Goal: Task Accomplishment & Management: Manage account settings

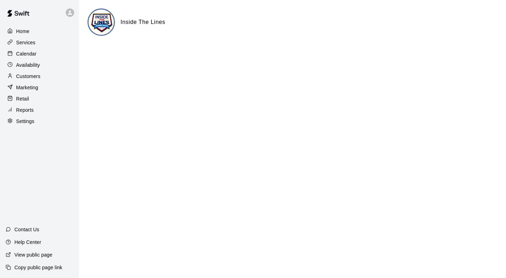
click at [30, 45] on p "Services" at bounding box center [25, 42] width 19 height 7
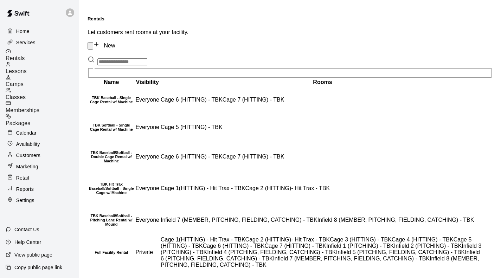
click at [26, 94] on span "Classes" at bounding box center [16, 97] width 20 height 6
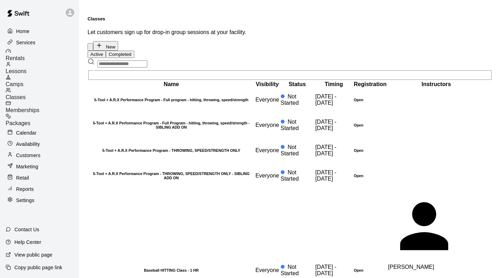
click at [41, 150] on div "Customers" at bounding box center [40, 155] width 68 height 11
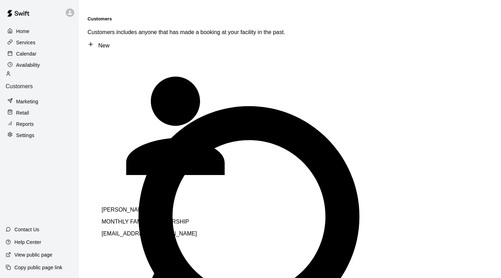
type input "*****"
click at [122, 207] on p "[PERSON_NAME]" at bounding box center [200, 210] width 197 height 6
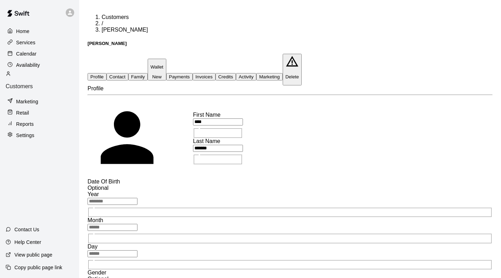
click at [256, 73] on button "Activity" at bounding box center [246, 76] width 20 height 7
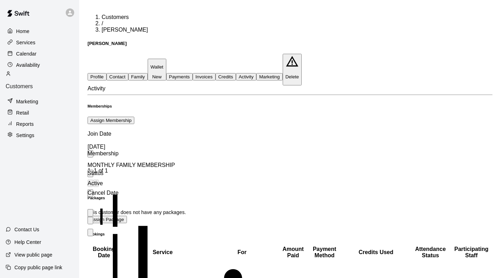
scroll to position [100, 0]
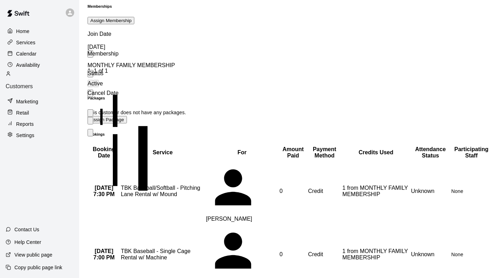
click at [28, 54] on p "Calendar" at bounding box center [26, 53] width 20 height 7
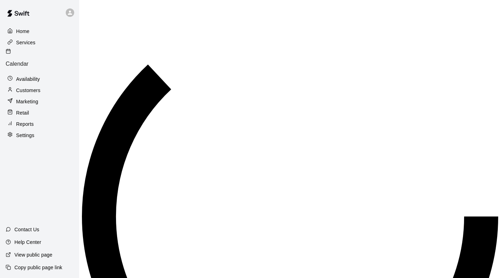
scroll to position [280, 0]
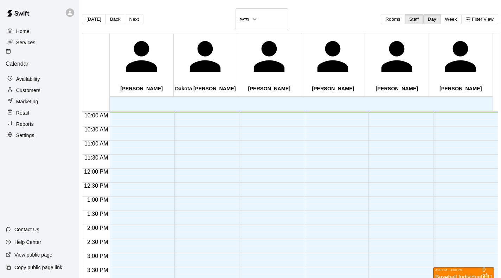
click at [23, 76] on p "Availability" at bounding box center [28, 79] width 24 height 7
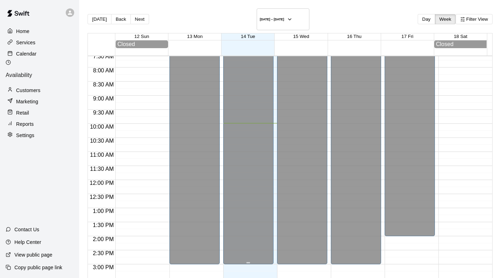
scroll to position [213, 0]
click at [36, 55] on p "Calendar" at bounding box center [26, 53] width 20 height 7
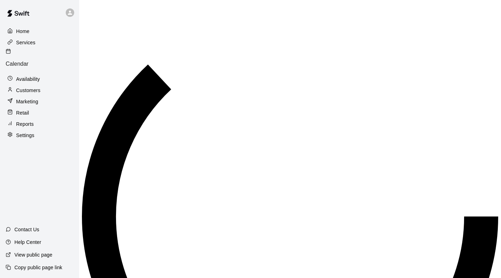
scroll to position [281, 0]
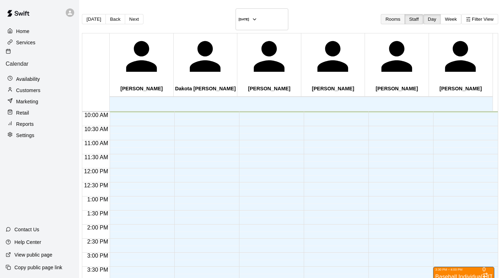
click at [380, 18] on button "Rooms" at bounding box center [392, 19] width 24 height 10
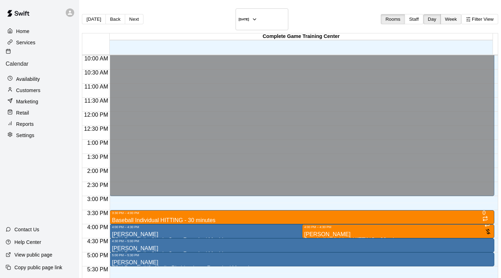
click at [441, 15] on button "Week" at bounding box center [450, 19] width 21 height 10
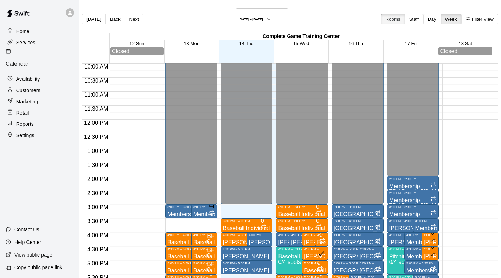
click at [380, 15] on button "Rooms" at bounding box center [392, 19] width 24 height 10
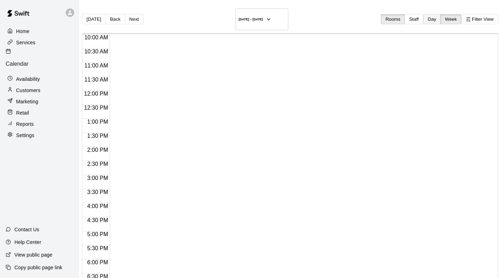
click at [423, 17] on button "Day" at bounding box center [432, 19] width 18 height 10
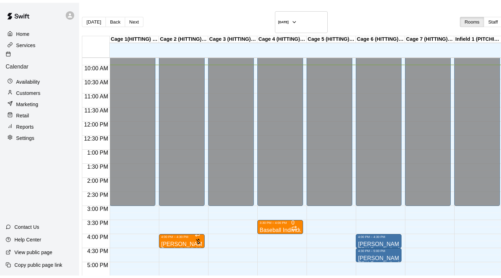
scroll to position [273, 0]
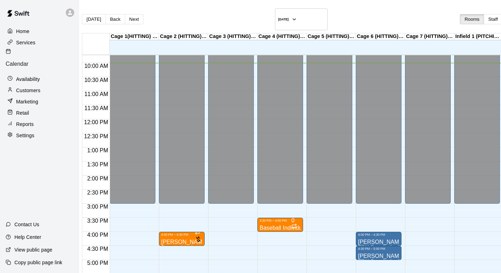
click at [21, 120] on p "Reports" at bounding box center [25, 123] width 18 height 7
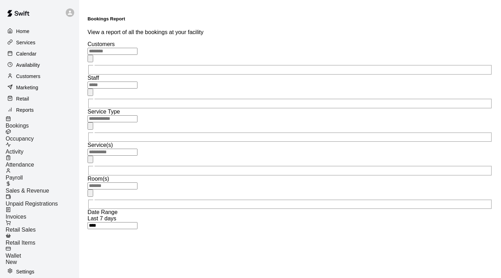
click at [27, 56] on p "Calendar" at bounding box center [26, 53] width 20 height 7
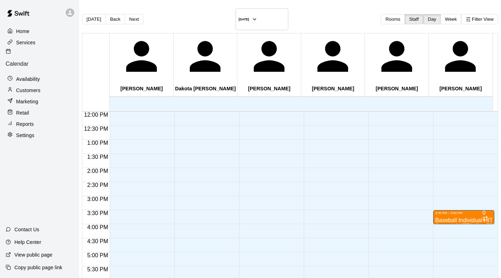
scroll to position [338, 0]
click at [380, 18] on button "Rooms" at bounding box center [392, 19] width 24 height 10
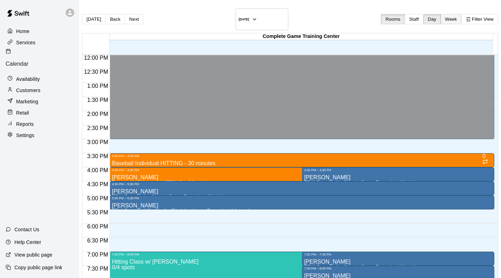
click at [440, 14] on button "Week" at bounding box center [450, 19] width 21 height 10
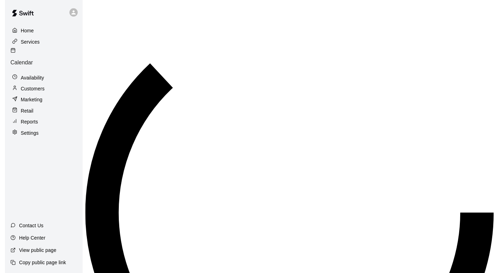
scroll to position [283, 0]
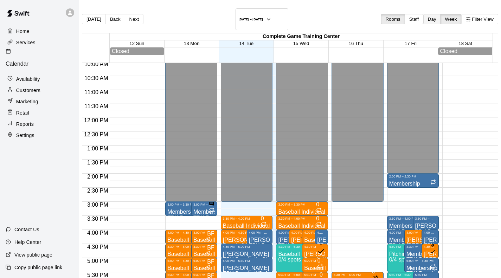
click at [423, 15] on button "Day" at bounding box center [432, 19] width 18 height 10
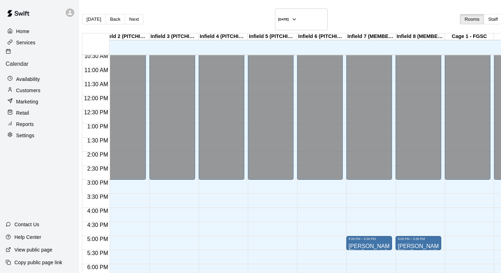
scroll to position [295, 403]
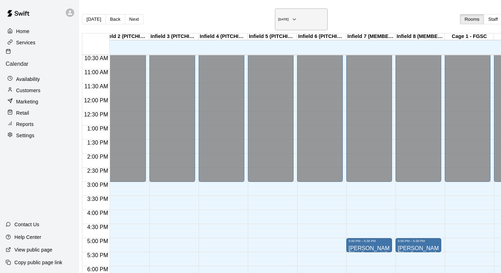
click at [291, 15] on icon "button" at bounding box center [294, 19] width 6 height 8
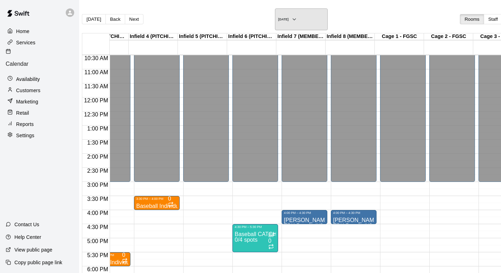
scroll to position [295, 542]
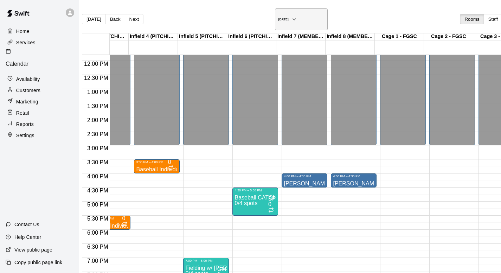
click at [291, 15] on icon "button" at bounding box center [294, 19] width 6 height 8
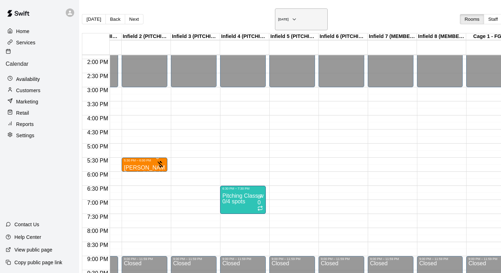
click at [291, 15] on icon "button" at bounding box center [294, 19] width 6 height 8
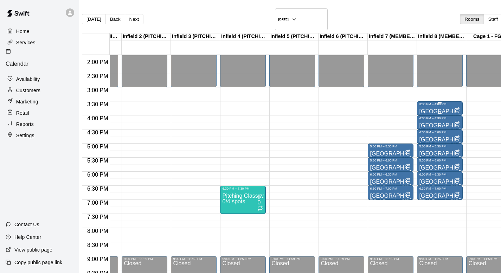
click at [431, 102] on div "3:30 PM – 4:00 PM" at bounding box center [439, 104] width 41 height 4
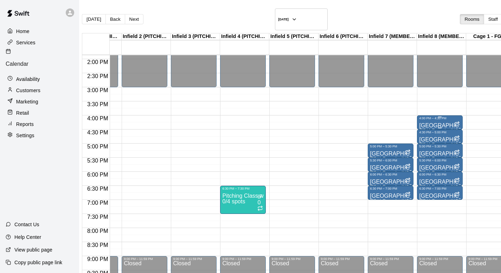
click at [439, 128] on span "TBK Baseball/Softball - Pitching Lane Rental w/ Mound" at bounding box center [487, 131] width 137 height 6
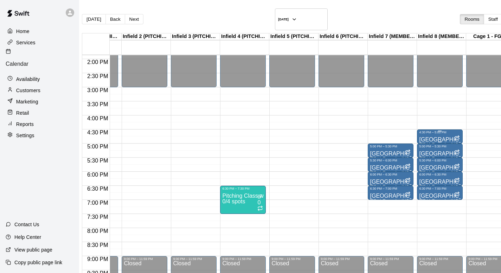
click at [428, 130] on div "4:30 PM – 5:00 PM" at bounding box center [439, 132] width 41 height 4
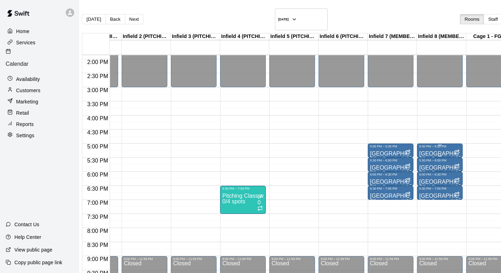
click at [440, 154] on p "[GEOGRAPHIC_DATA]" at bounding box center [439, 154] width 41 height 0
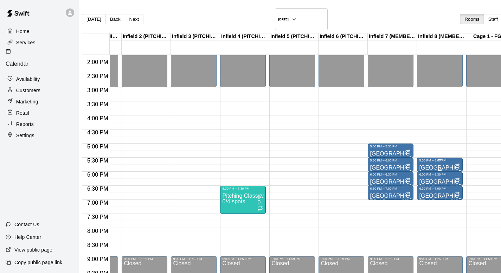
click at [443, 168] on p "[GEOGRAPHIC_DATA]" at bounding box center [439, 168] width 41 height 0
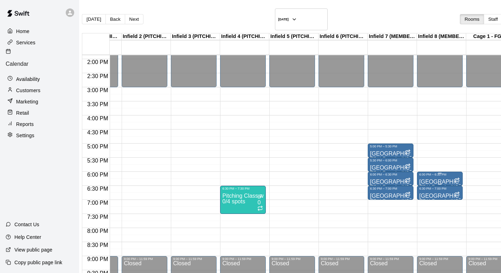
click at [439, 182] on p "[GEOGRAPHIC_DATA]" at bounding box center [439, 182] width 41 height 0
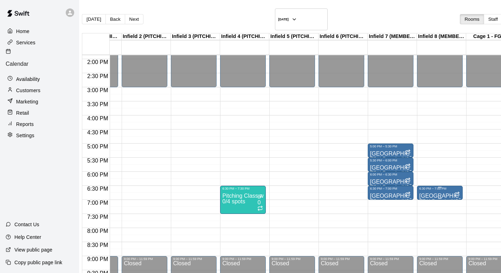
click at [431, 196] on p "[GEOGRAPHIC_DATA]" at bounding box center [439, 196] width 41 height 0
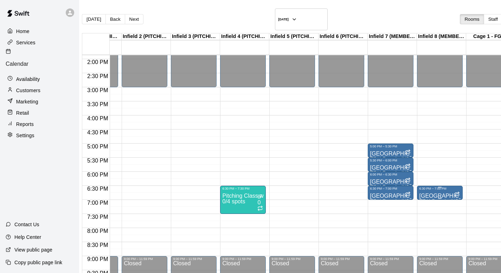
click at [434, 187] on div "6:30 PM – 7:00 PM" at bounding box center [439, 189] width 41 height 4
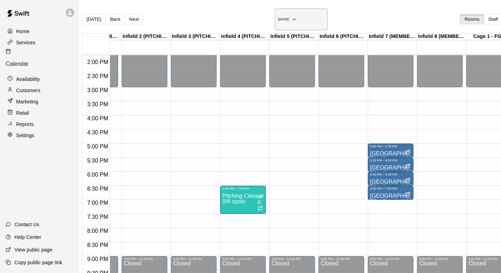
click at [291, 15] on icon "button" at bounding box center [294, 19] width 6 height 8
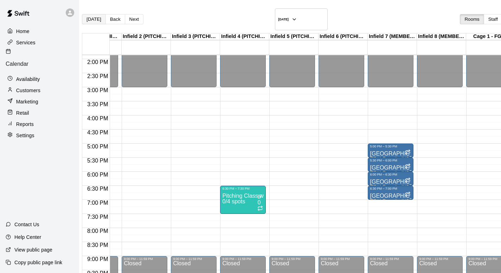
click at [98, 14] on button "[DATE]" at bounding box center [94, 19] width 24 height 10
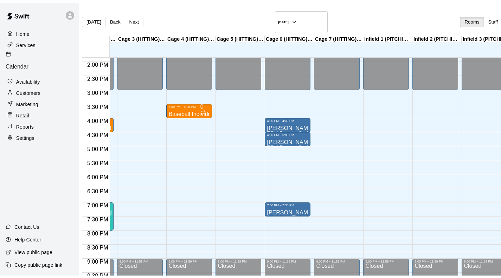
scroll to position [0, 0]
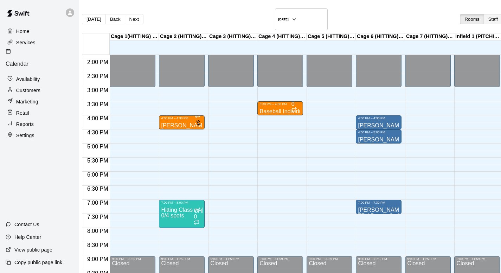
click at [483, 14] on button "Staff" at bounding box center [492, 19] width 19 height 10
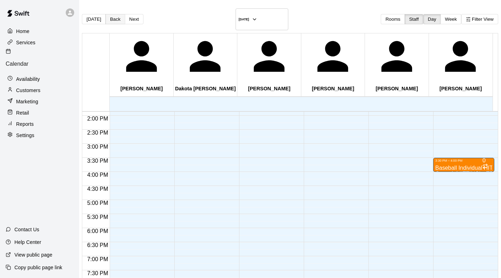
click at [125, 15] on button "Back" at bounding box center [115, 19] width 20 height 10
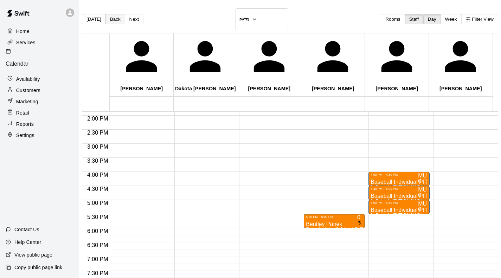
click at [120, 14] on button "Back" at bounding box center [115, 19] width 20 height 10
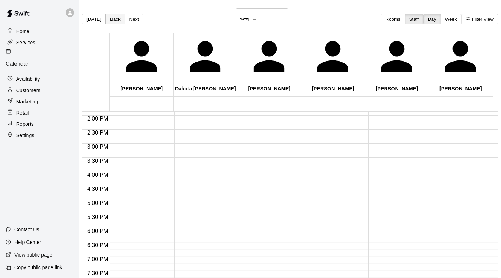
click at [120, 14] on button "Back" at bounding box center [115, 19] width 20 height 10
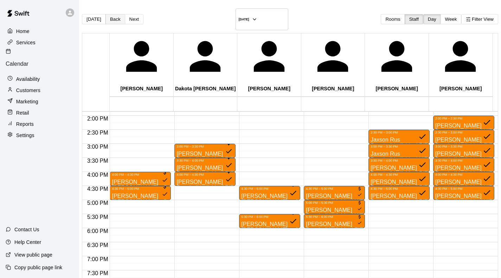
click at [119, 16] on button "Back" at bounding box center [115, 19] width 20 height 10
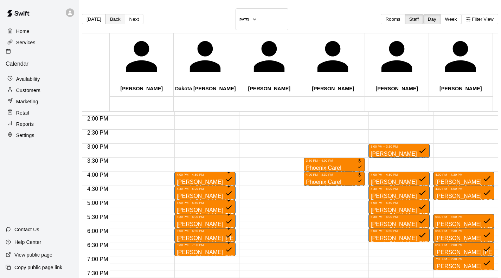
click at [119, 16] on button "Back" at bounding box center [115, 19] width 20 height 10
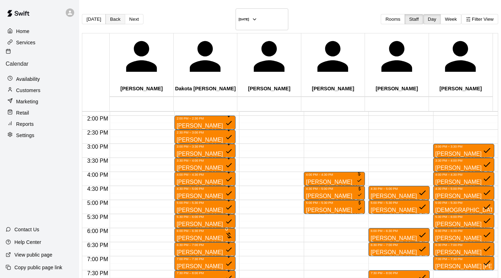
click at [119, 16] on button "Back" at bounding box center [115, 19] width 20 height 10
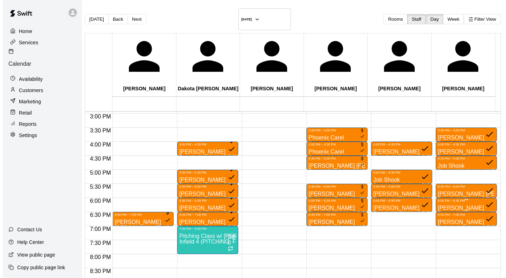
scroll to position [419, 0]
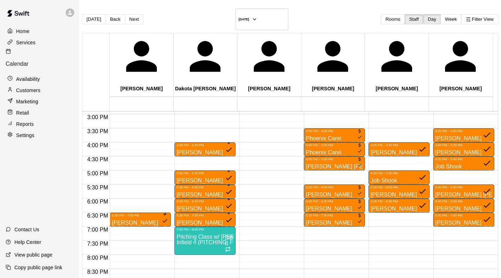
click at [369, 76] on div "4:00 PM – 4:30 PM [PERSON_NAME] Baseball Individual PITCHING - 30 minutes (Infi…" at bounding box center [398, 30] width 61 height 674
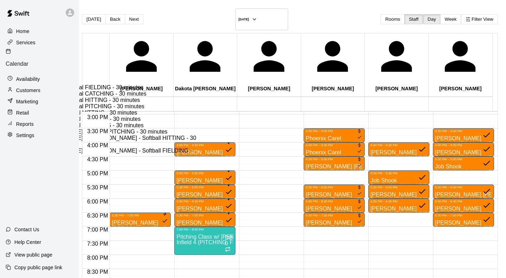
click at [197, 110] on li "Baseball Individual PITCHING - 30 minutes" at bounding box center [117, 106] width 161 height 6
type input "**********"
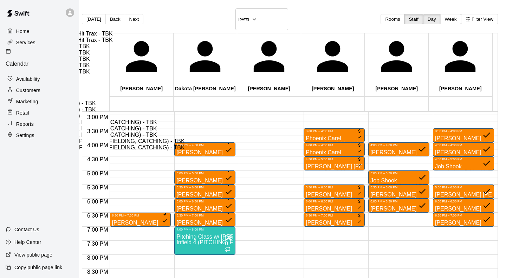
scroll to position [115, 0]
click at [189, 113] on li "Infield 2 (PITCHING) - TBK" at bounding box center [108, 109] width 161 height 6
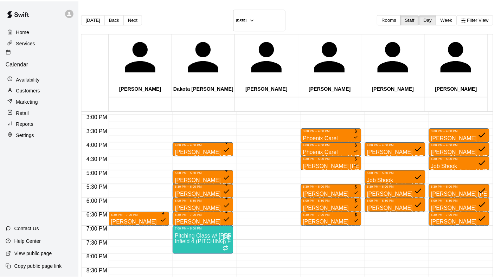
scroll to position [87, 0]
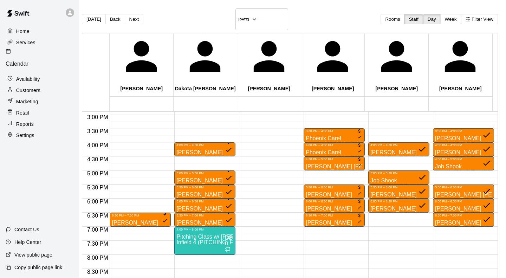
type input "****"
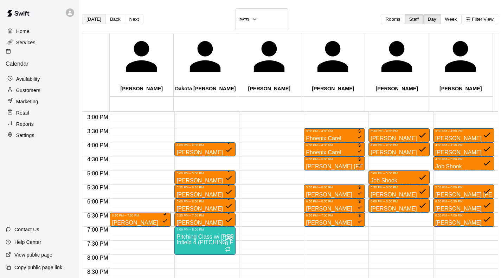
click at [101, 15] on button "[DATE]" at bounding box center [94, 19] width 24 height 10
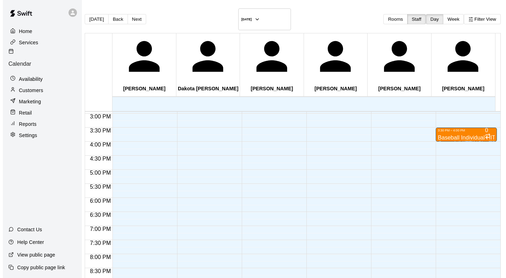
scroll to position [419, 0]
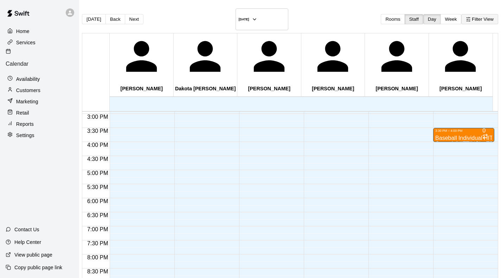
click at [469, 14] on button "Filter View" at bounding box center [479, 19] width 37 height 10
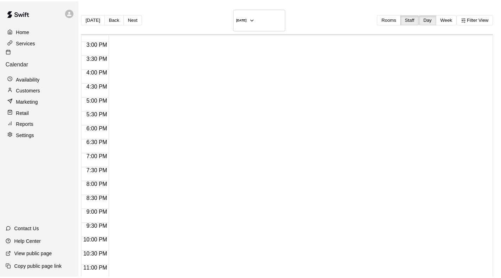
scroll to position [60, 0]
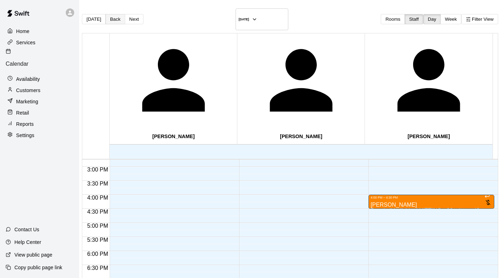
click at [122, 14] on button "Back" at bounding box center [115, 19] width 20 height 10
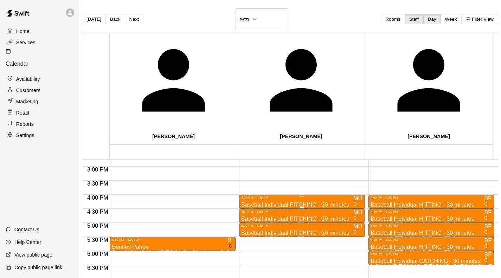
click at [260, 196] on div "4:00 PM – 4:30 PM" at bounding box center [302, 198] width 122 height 4
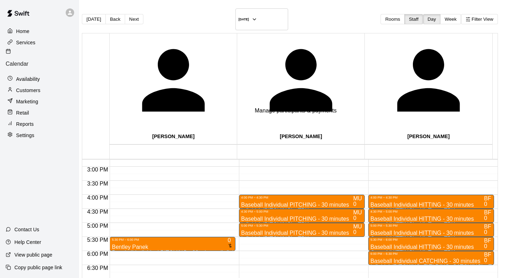
type input "***"
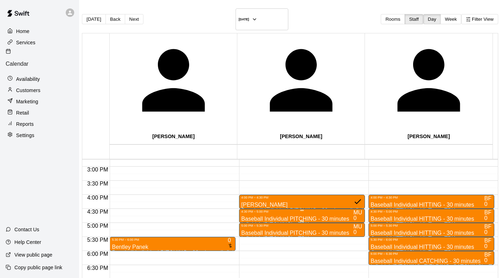
click at [279, 219] on p "Baseball Individual PITCHING - 30 minutes" at bounding box center [295, 219] width 108 height 0
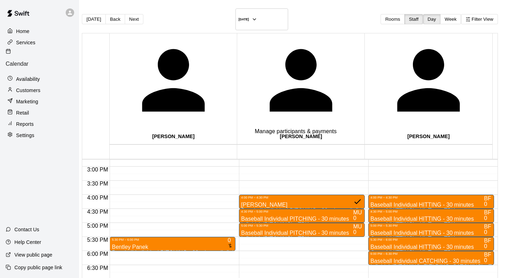
type input "****"
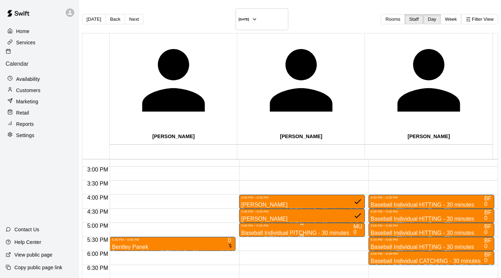
click at [296, 233] on p "Baseball Individual PITCHING - 30 minutes" at bounding box center [295, 233] width 108 height 0
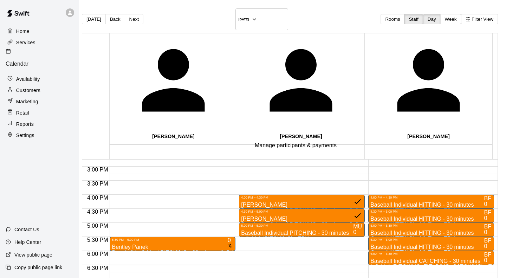
type input "***"
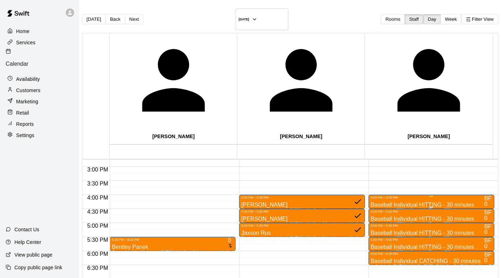
click at [380, 196] on div at bounding box center [431, 196] width 122 height 1
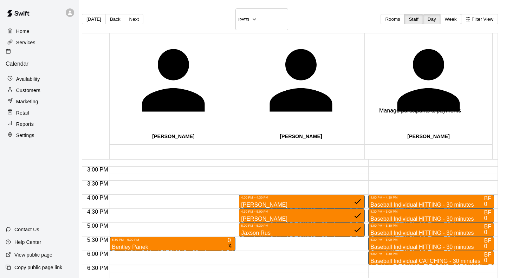
type input "****"
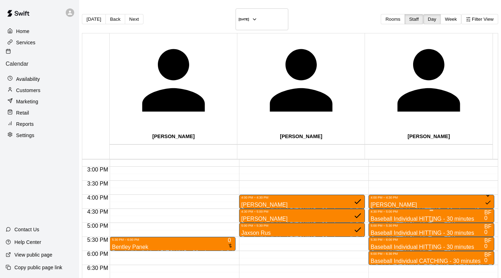
click at [374, 221] on span "Cage 1(HITTING) - Hit Trax - TBK" at bounding box center [412, 224] width 85 height 6
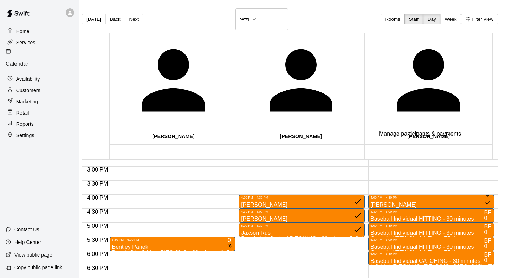
type input "***"
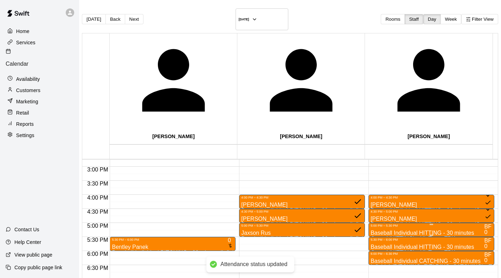
click at [400, 224] on div "5:00 PM – 5:30 PM" at bounding box center [431, 226] width 122 height 4
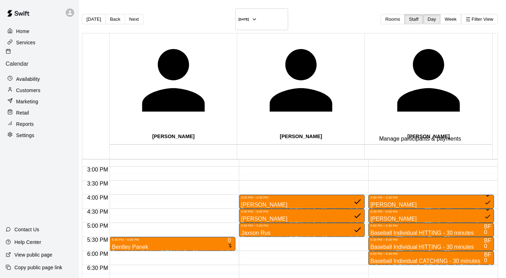
type input "****"
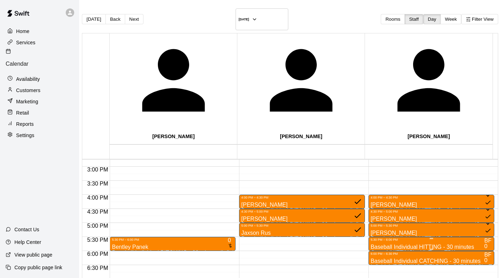
click at [370, 247] on p "Baseball Individual HITTING - 30 minutes" at bounding box center [421, 247] width 103 height 0
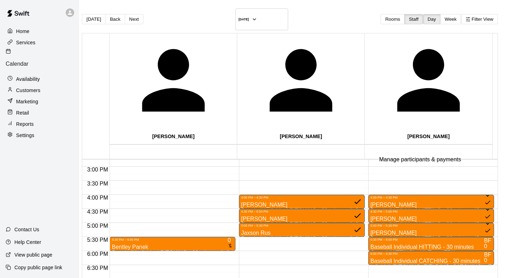
type input "***"
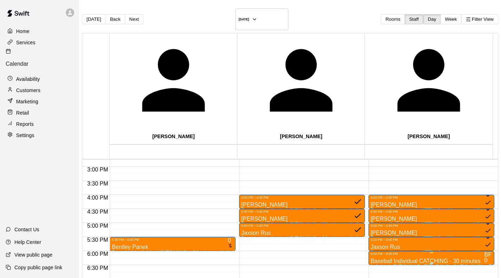
click at [419, 252] on div "6:00 PM – 6:30 PM" at bounding box center [431, 254] width 122 height 4
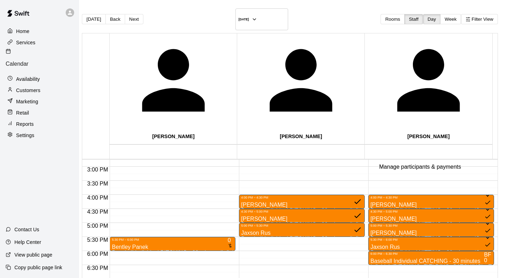
type input "****"
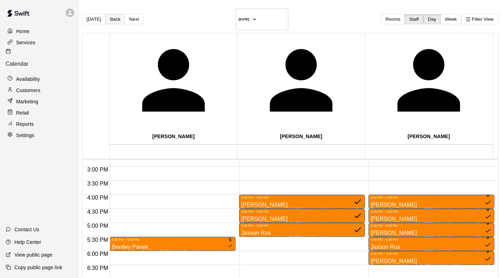
click at [119, 17] on button "Back" at bounding box center [115, 19] width 20 height 10
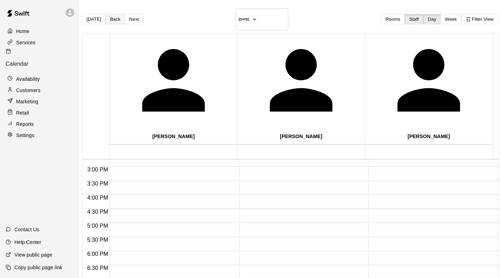
click at [119, 17] on button "Back" at bounding box center [115, 19] width 20 height 10
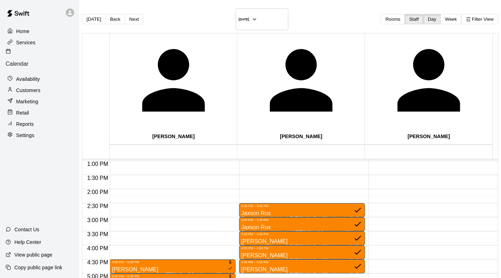
scroll to position [364, 0]
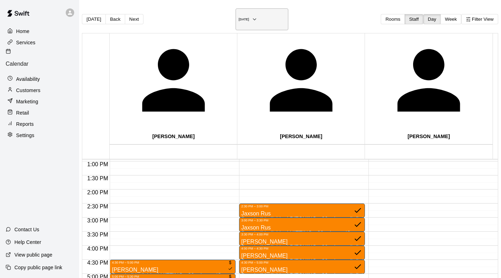
click at [278, 11] on button "[DATE]" at bounding box center [261, 19] width 53 height 22
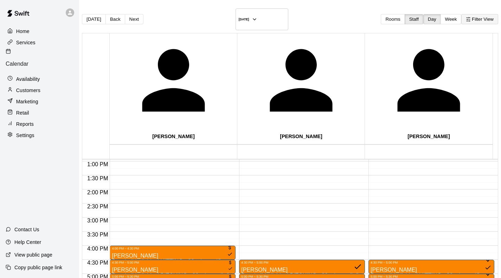
click at [463, 19] on button "Filter View" at bounding box center [479, 19] width 37 height 10
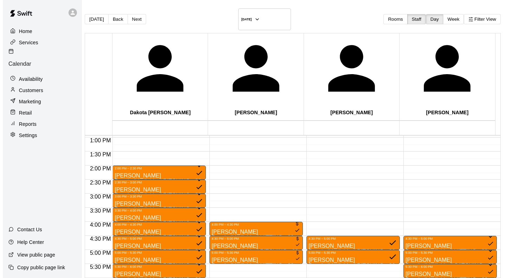
scroll to position [387, 0]
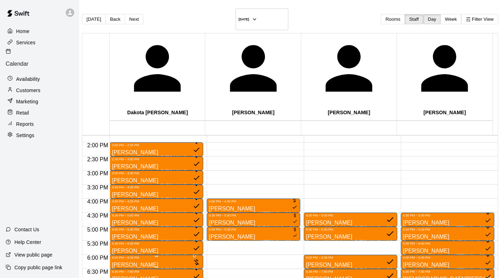
click at [137, 256] on div "6:00 PM – 6:30 PM" at bounding box center [156, 258] width 89 height 4
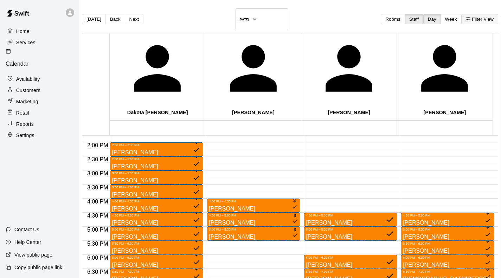
click at [471, 18] on button "Filter View" at bounding box center [479, 19] width 37 height 10
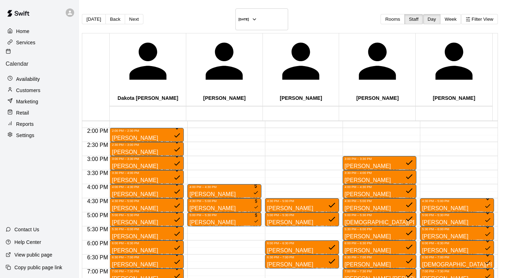
scroll to position [109, 0]
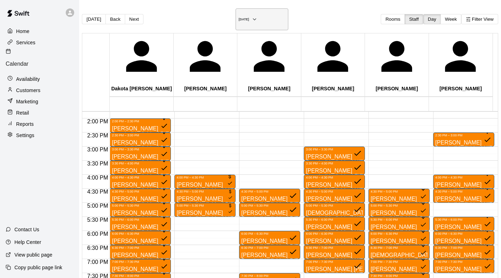
click at [276, 12] on button "[DATE]" at bounding box center [261, 19] width 53 height 22
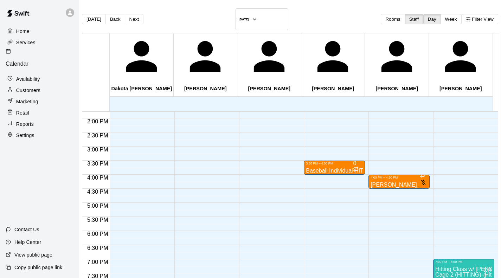
click at [252, 106] on div at bounding box center [269, 62] width 61 height 674
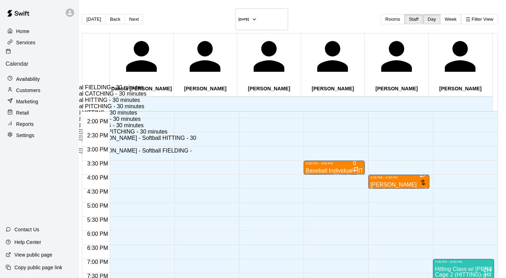
click at [192, 110] on li "Baseball Individual PITCHING - 30 minutes" at bounding box center [117, 106] width 161 height 6
type input "**********"
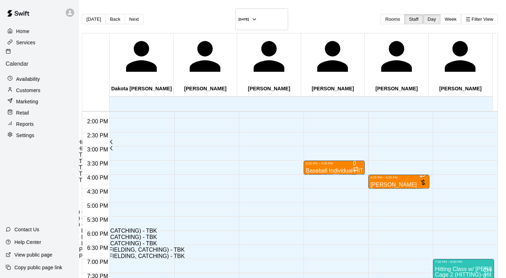
click at [189, 215] on li "Infield 2 (PITCHING) - TBK" at bounding box center [108, 218] width 161 height 6
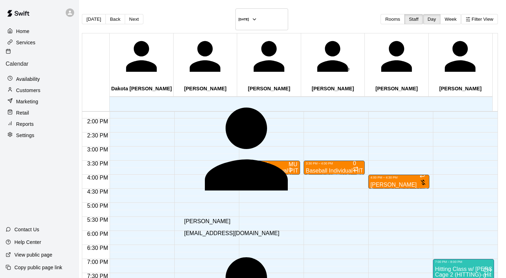
type input "***"
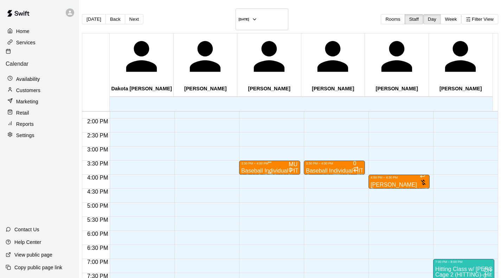
click at [258, 171] on p "Baseball Individual PITCHING - 30 minutes" at bounding box center [269, 171] width 57 height 0
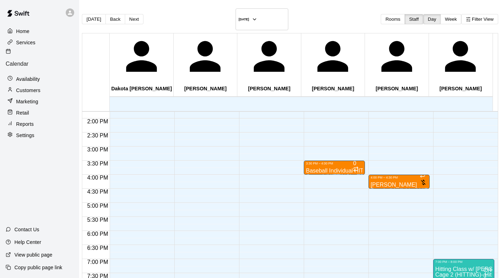
click at [278, 107] on div at bounding box center [269, 62] width 61 height 674
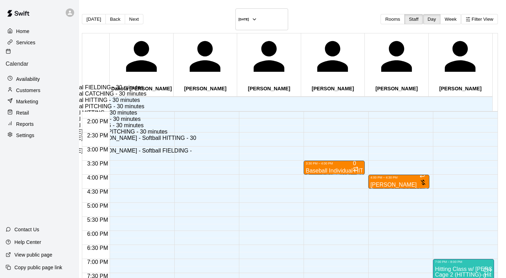
click at [197, 110] on li "Baseball Individual PITCHING - 30 minutes" at bounding box center [117, 106] width 161 height 6
type input "**********"
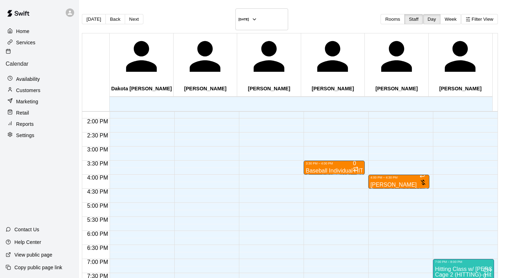
type input "******"
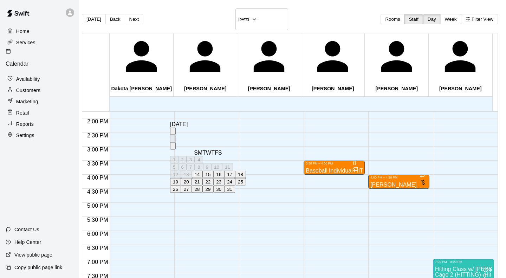
click at [173, 148] on icon "Next month" at bounding box center [173, 148] width 0 height 0
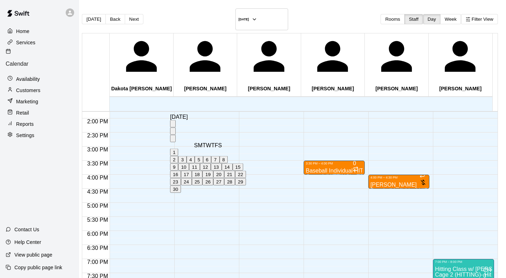
click at [200, 163] on button "11" at bounding box center [194, 166] width 11 height 7
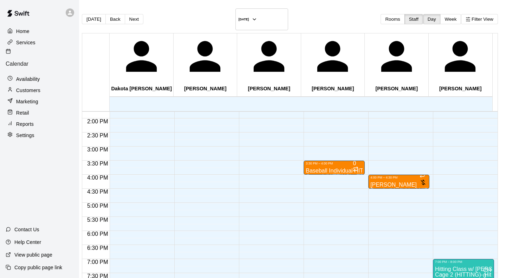
type input "**********"
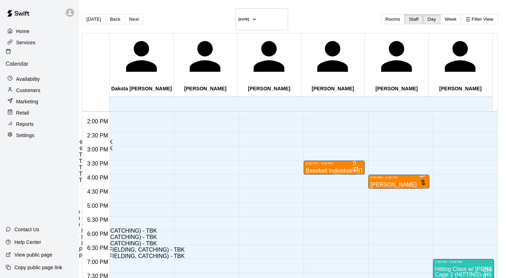
click at [189, 215] on li "Infield 2 (PITCHING) - TBK" at bounding box center [108, 218] width 161 height 6
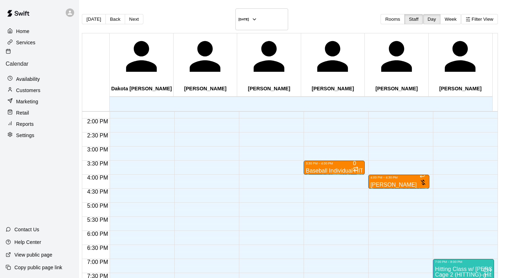
scroll to position [138, 0]
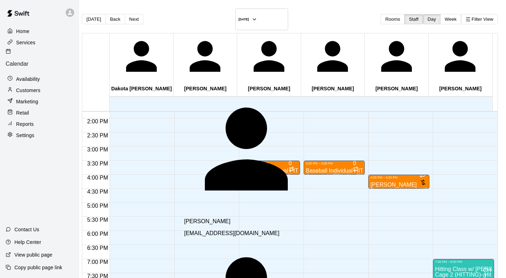
type input "****"
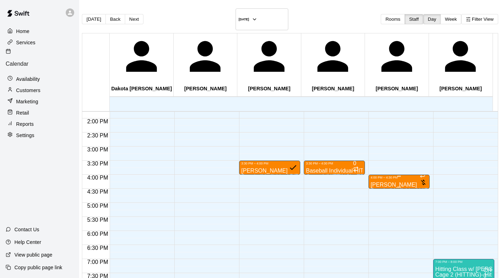
click at [378, 185] on p "[PERSON_NAME]" at bounding box center [398, 185] width 57 height 0
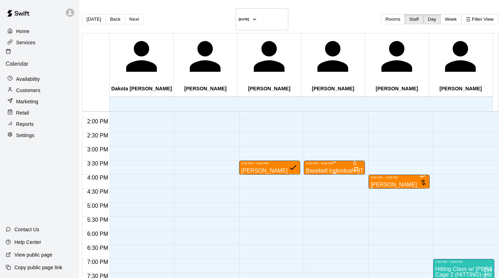
click at [320, 171] on p "Baseball Individual HITTING - 30 minutes" at bounding box center [334, 171] width 57 height 0
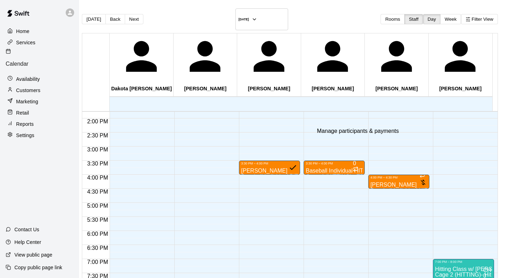
type input "****"
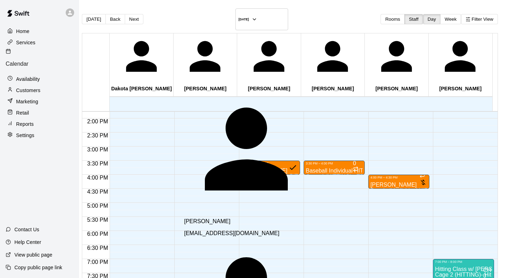
click at [205, 230] on span "[EMAIL_ADDRESS][DOMAIN_NAME]" at bounding box center [231, 233] width 95 height 6
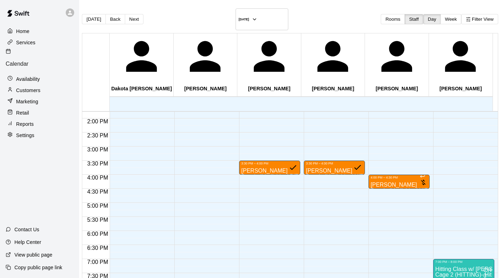
click at [253, 120] on div "3:30 PM – 4:00 PM [PERSON_NAME] Baseball Individual PITCHING - 30 minutes (Infi…" at bounding box center [269, 62] width 61 height 674
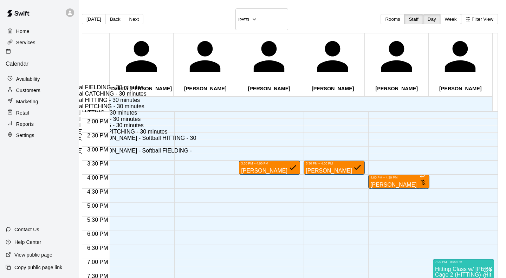
click at [192, 110] on li "Baseball Individual PITCHING - 30 minutes" at bounding box center [117, 106] width 161 height 6
type input "**********"
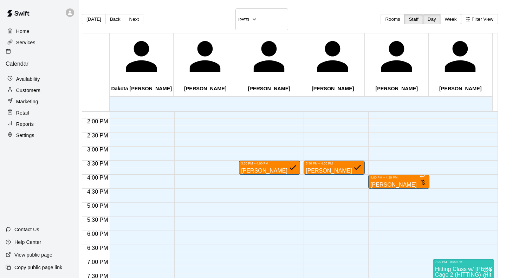
type input "******"
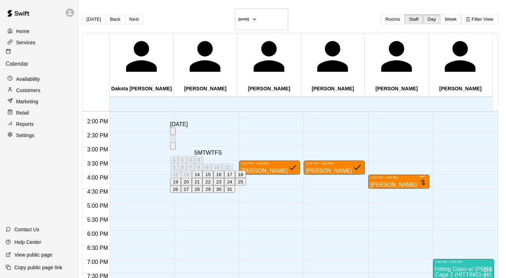
click at [173, 148] on icon "Next month" at bounding box center [173, 148] width 0 height 0
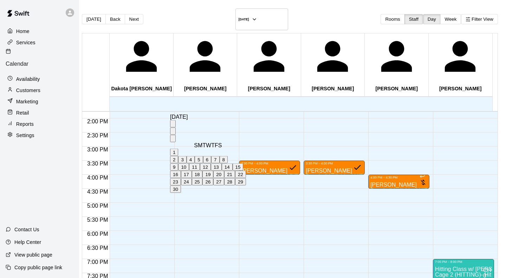
click at [200, 163] on button "11" at bounding box center [194, 166] width 11 height 7
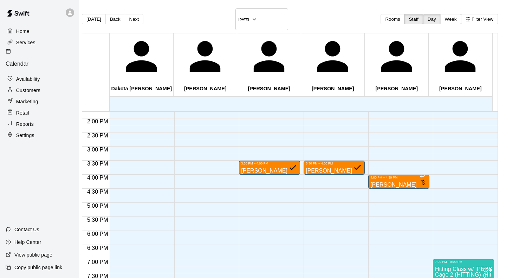
type input "**********"
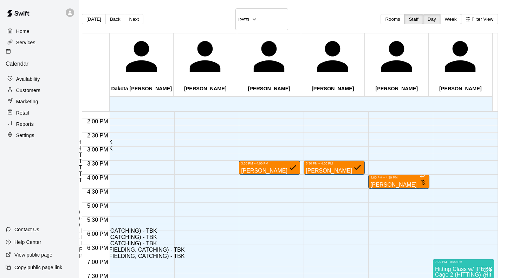
click at [189, 215] on li "Infield 2 (PITCHING) - TBK" at bounding box center [108, 218] width 161 height 6
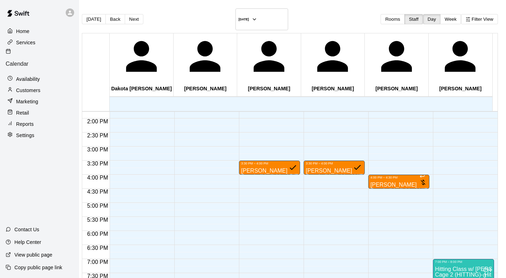
scroll to position [91, 0]
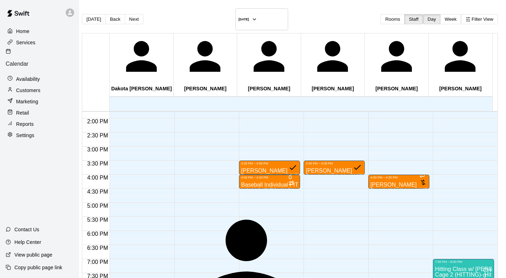
type input "******"
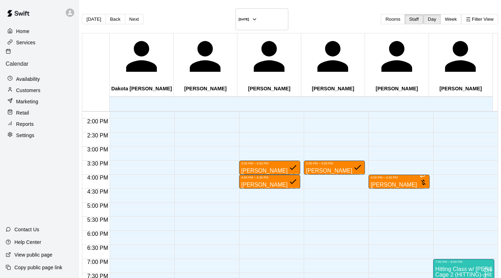
click at [128, 106] on div at bounding box center [140, 62] width 61 height 674
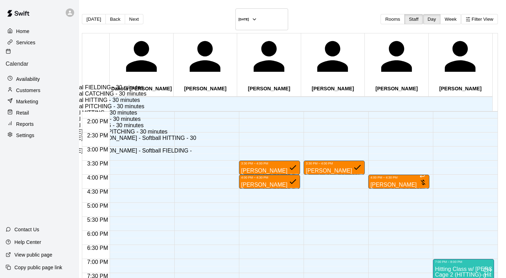
click at [197, 110] on li "Baseball Individual PITCHING - 30 minutes" at bounding box center [117, 106] width 161 height 6
type input "**********"
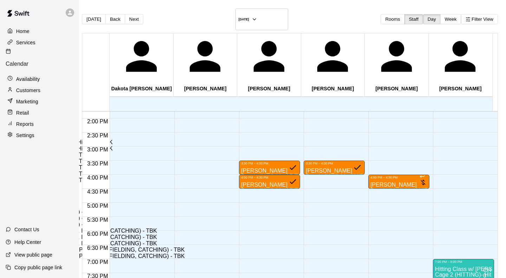
click at [189, 209] on li "Infield 1 (PITCHING) - TBK" at bounding box center [108, 212] width 161 height 6
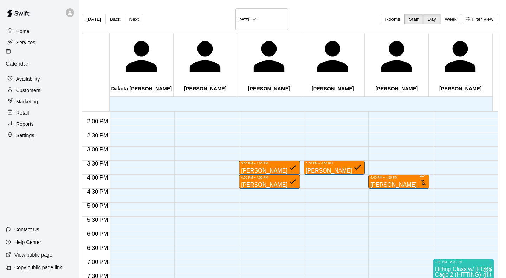
type input "*****"
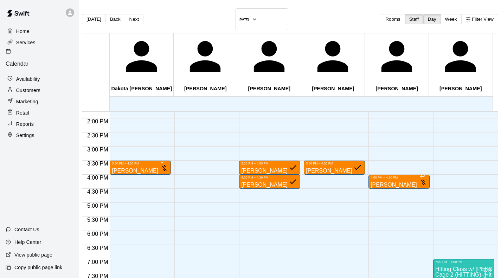
click at [139, 119] on div "3:30 PM – 4:00 PM [PERSON_NAME] Baseball Individual PITCHING - 30 minutes (Infi…" at bounding box center [140, 62] width 61 height 674
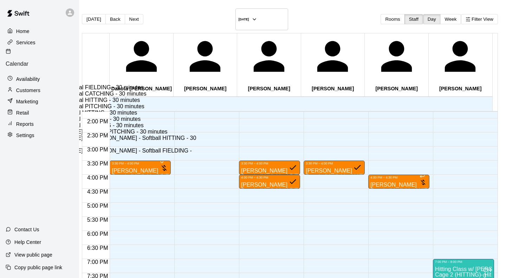
click at [193, 110] on li "Baseball Individual PITCHING - 30 minutes" at bounding box center [117, 106] width 161 height 6
type input "**********"
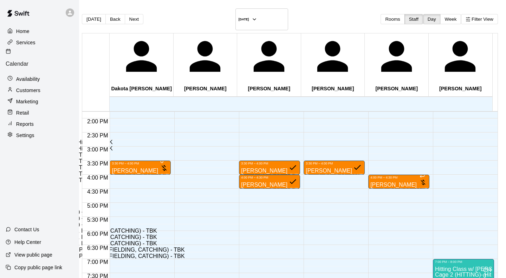
click at [189, 209] on li "Infield 1 (PITCHING) - TBK" at bounding box center [108, 212] width 161 height 6
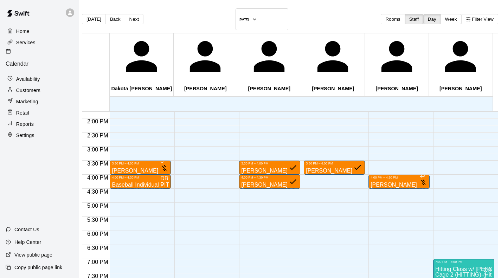
click at [130, 132] on div "3:30 PM – 4:00 PM [PERSON_NAME] Baseball Individual PITCHING - 30 minutes (Infi…" at bounding box center [140, 62] width 61 height 674
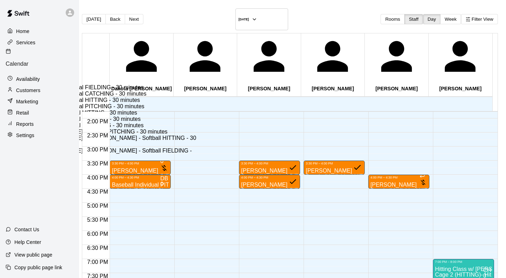
click at [197, 110] on li "Baseball Individual PITCHING - 30 minutes" at bounding box center [117, 106] width 161 height 6
type input "**********"
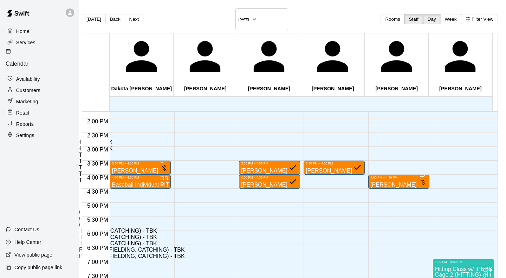
click at [189, 209] on li "Infield 1 (PITCHING) - TBK" at bounding box center [108, 212] width 161 height 6
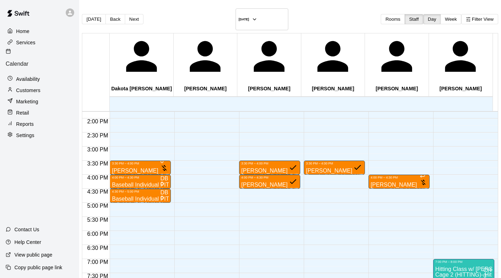
click at [140, 147] on div "3:30 PM – 4:00 PM [PERSON_NAME] Baseball Individual PITCHING - 30 minutes (Infi…" at bounding box center [140, 62] width 61 height 674
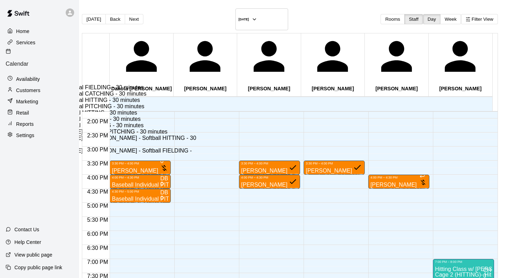
click at [194, 110] on li "Baseball Individual PITCHING - 30 minutes" at bounding box center [117, 106] width 161 height 6
type input "**********"
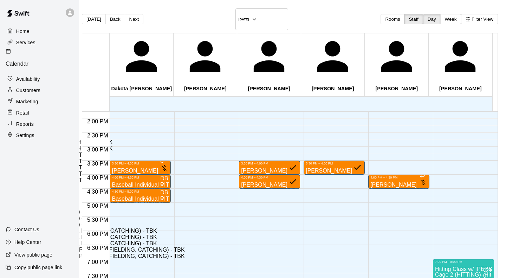
click at [189, 209] on li "Infield 1 (PITCHING) - TBK" at bounding box center [108, 212] width 161 height 6
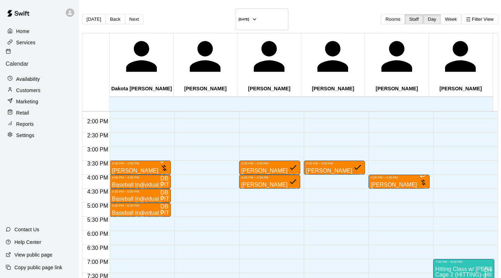
click at [126, 161] on div "3:30 PM – 4:00 PM [PERSON_NAME] Baseball Individual PITCHING - 30 minutes (Infi…" at bounding box center [140, 62] width 61 height 674
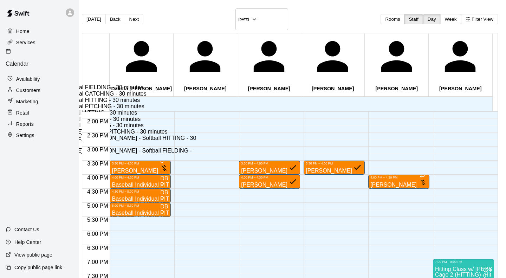
click at [197, 110] on li "Baseball Individual PITCHING - 30 minutes" at bounding box center [117, 106] width 161 height 6
type input "**********"
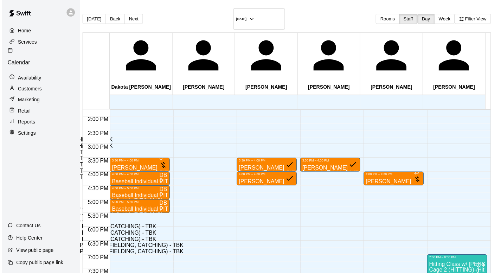
scroll to position [65, 0]
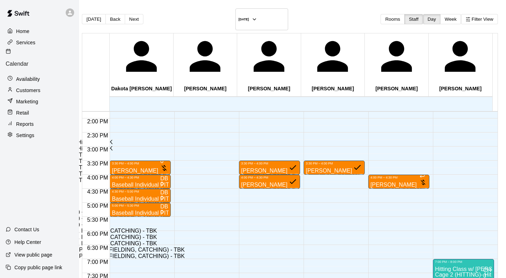
click at [189, 209] on li "Infield 1 (PITCHING) - TBK" at bounding box center [108, 212] width 161 height 6
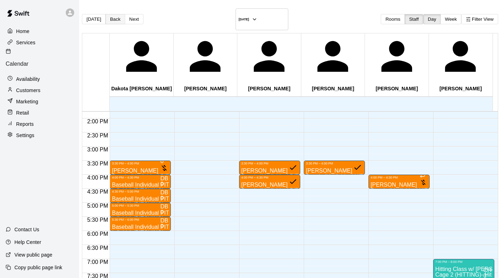
click at [123, 15] on button "Back" at bounding box center [115, 19] width 20 height 10
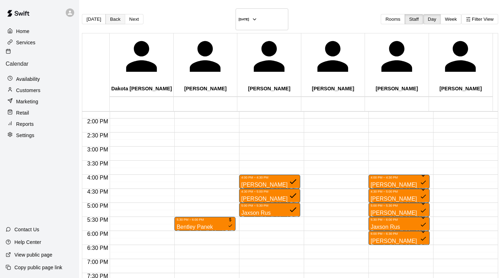
click at [123, 15] on button "Back" at bounding box center [115, 19] width 20 height 10
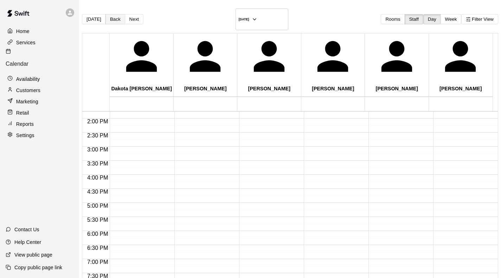
click at [123, 15] on button "Back" at bounding box center [115, 19] width 20 height 10
click at [446, 15] on button "Week" at bounding box center [450, 19] width 21 height 10
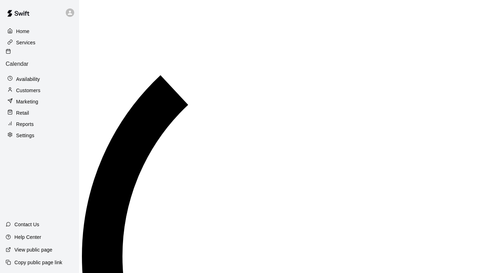
scroll to position [303, 0]
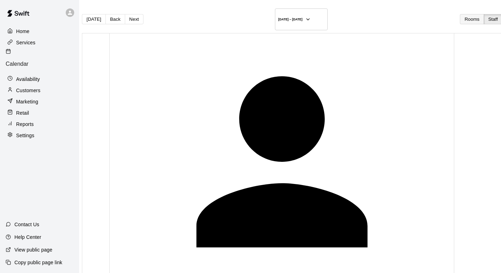
click at [459, 16] on button "Rooms" at bounding box center [471, 19] width 24 height 10
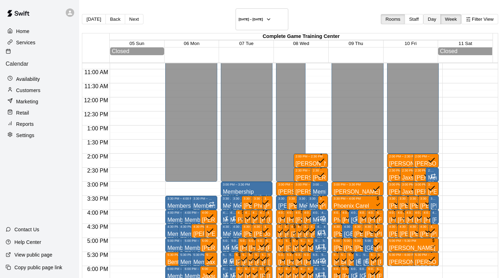
click at [423, 17] on button "Day" at bounding box center [432, 19] width 18 height 10
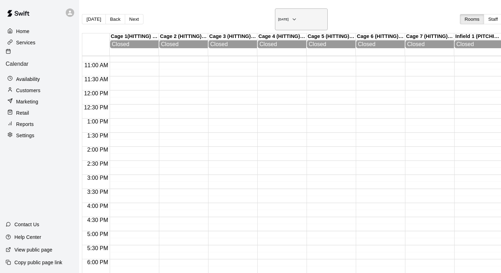
click at [278, 18] on h6 "[DATE]" at bounding box center [283, 20] width 11 height 4
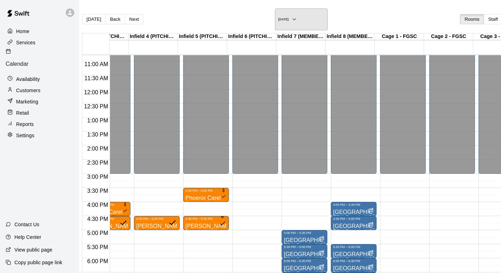
scroll to position [441, 490]
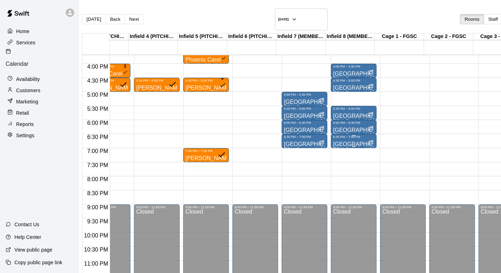
click at [345, 138] on div "Pitching Lane TBK Baseball/Softball - Pitching Lane Rental w/ Mound" at bounding box center [353, 274] width 41 height 273
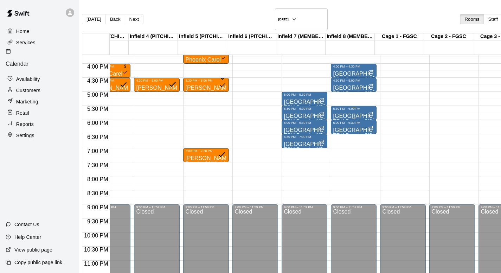
click at [344, 110] on div "Pitching Lane TBK Baseball/Softball - Pitching Lane Rental w/ Mound" at bounding box center [353, 246] width 41 height 273
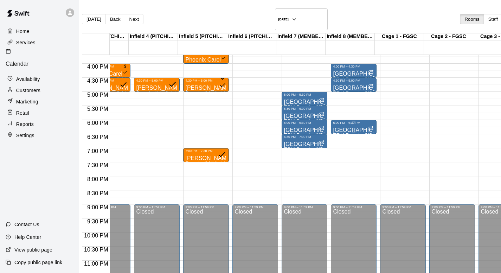
click at [333, 121] on div "6:00 PM – 6:30 PM" at bounding box center [353, 123] width 41 height 4
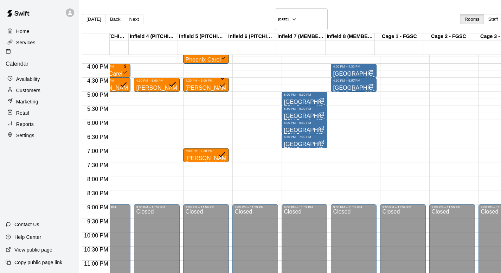
click at [333, 82] on div "Pitching Lane TBK Baseball/Softball - Pitching Lane Rental w/ Mound" at bounding box center [353, 218] width 41 height 273
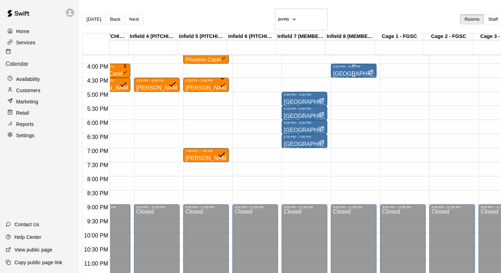
click at [333, 65] on div "4:00 PM – 4:30 PM" at bounding box center [353, 67] width 41 height 4
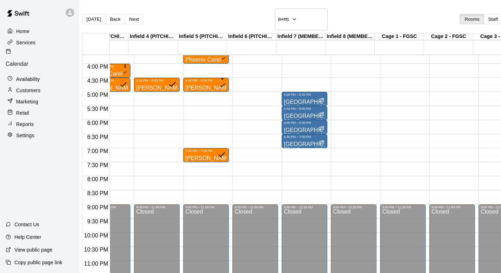
click at [0, 158] on div "Home Services Calendar Availability Customers Marketing Retail Reports Settings…" at bounding box center [39, 136] width 79 height 273
click at [142, 17] on button "Next" at bounding box center [134, 19] width 19 height 10
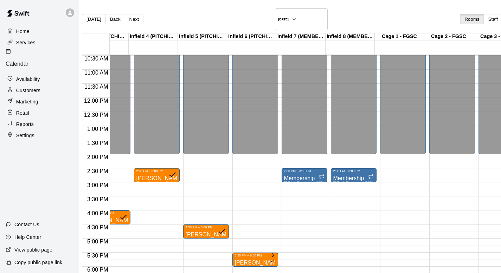
scroll to position [294, 484]
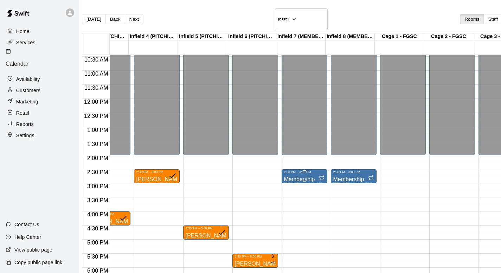
click at [294, 179] on p "Membership" at bounding box center [303, 179] width 41 height 0
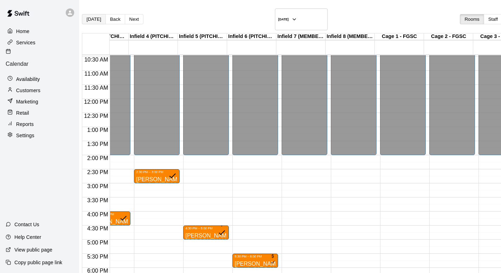
click at [99, 14] on button "[DATE]" at bounding box center [94, 19] width 24 height 10
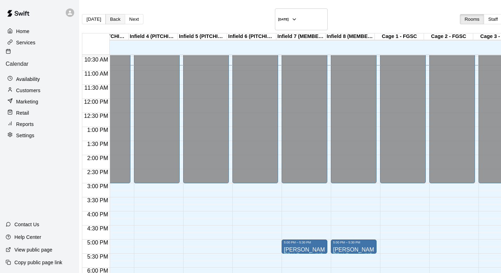
click at [115, 14] on button "Back" at bounding box center [115, 19] width 20 height 10
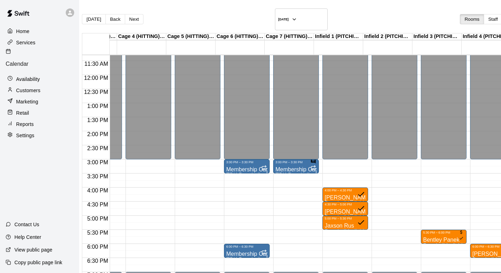
scroll to position [0, 132]
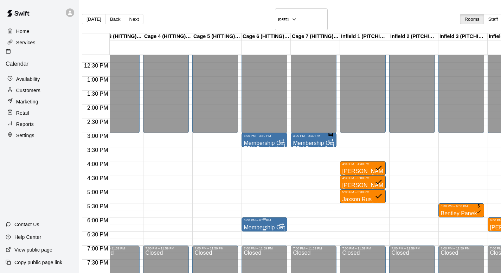
click at [262, 227] on p "Membership Cage #6" at bounding box center [263, 227] width 41 height 0
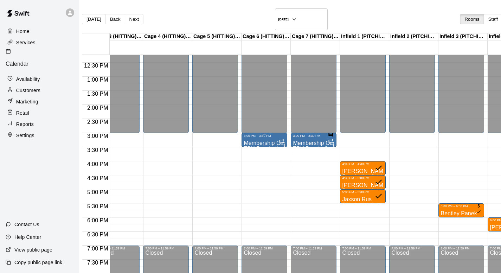
click at [270, 137] on div "Membership Cage #6 TBK Baseball - Single Cage Rental w/ Machine" at bounding box center [263, 273] width 41 height 273
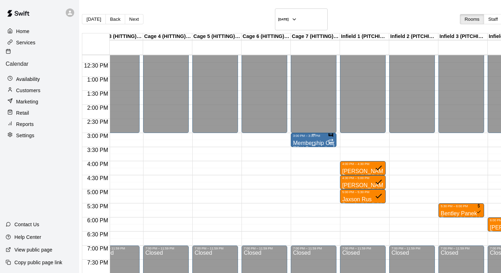
click at [311, 143] on p "Membership Cage #7" at bounding box center [313, 143] width 41 height 0
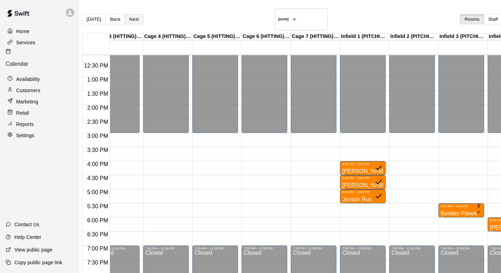
click at [143, 15] on button "Next" at bounding box center [134, 19] width 19 height 10
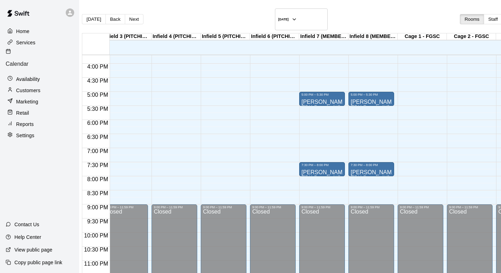
scroll to position [337, 450]
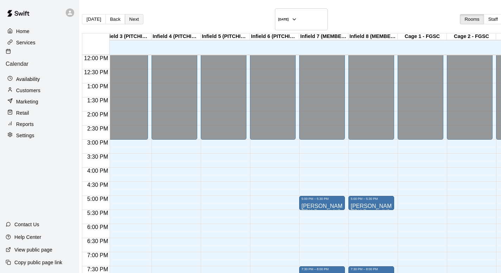
click at [143, 15] on button "Next" at bounding box center [134, 19] width 19 height 10
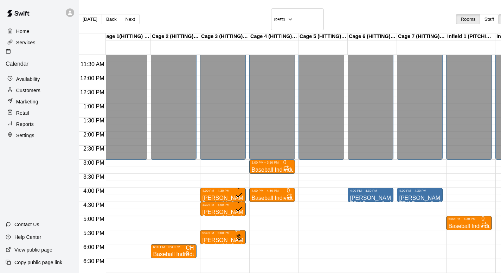
scroll to position [0, 0]
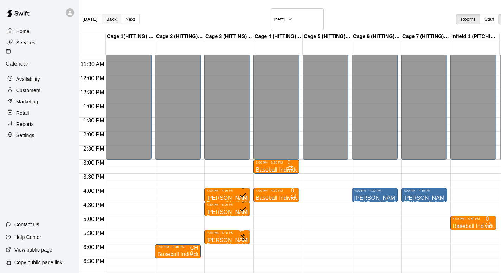
click at [116, 14] on button "Back" at bounding box center [112, 19] width 20 height 10
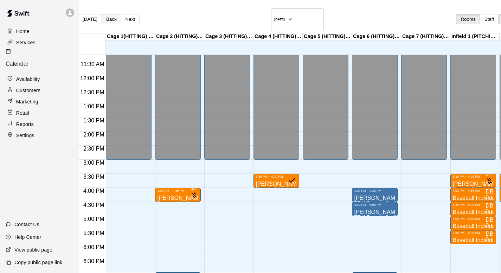
click at [116, 14] on button "Back" at bounding box center [112, 19] width 20 height 10
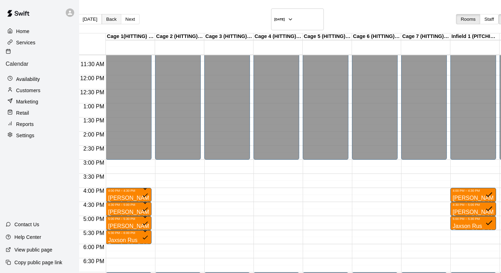
click at [116, 14] on button "Back" at bounding box center [112, 19] width 20 height 10
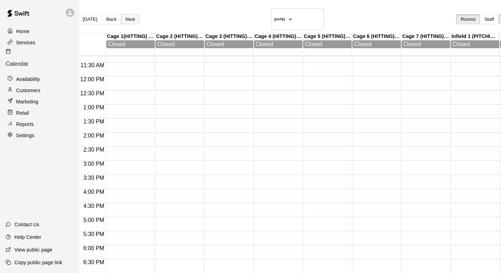
click at [138, 14] on button "Next" at bounding box center [130, 19] width 19 height 10
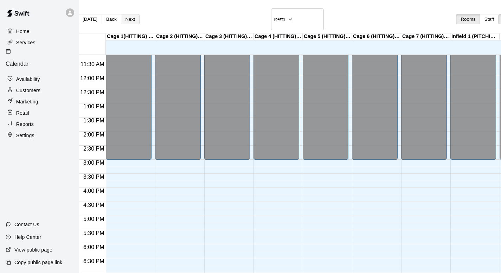
click at [138, 14] on button "Next" at bounding box center [130, 19] width 19 height 10
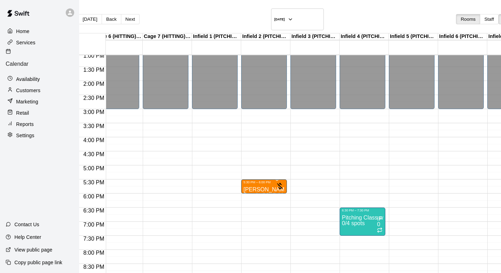
scroll to position [368, 266]
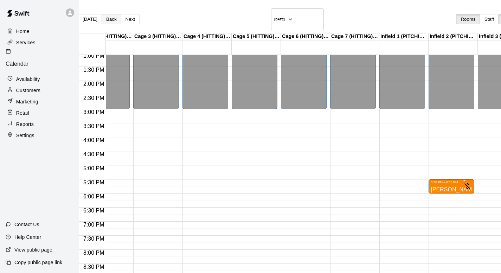
click at [116, 14] on button "Back" at bounding box center [112, 19] width 20 height 10
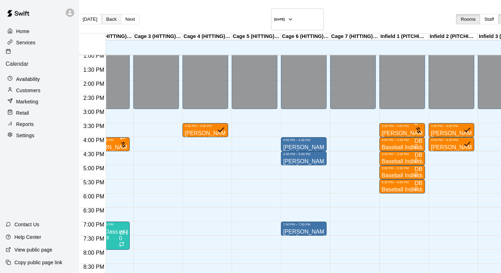
click at [116, 14] on button "Back" at bounding box center [112, 19] width 20 height 10
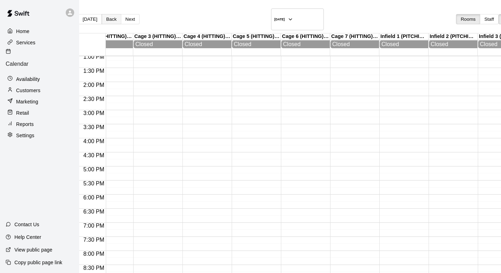
click at [116, 14] on button "Back" at bounding box center [112, 19] width 20 height 10
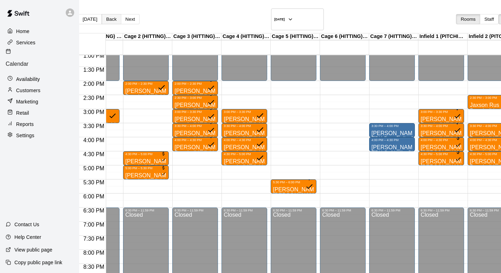
click at [113, 17] on button "Back" at bounding box center [112, 19] width 20 height 10
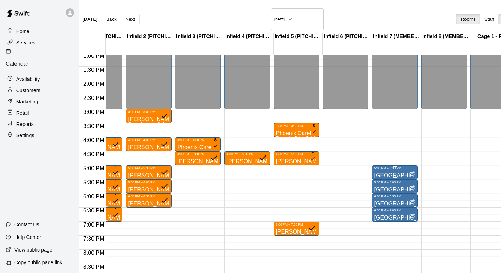
click at [388, 175] on p "[GEOGRAPHIC_DATA]" at bounding box center [394, 175] width 41 height 0
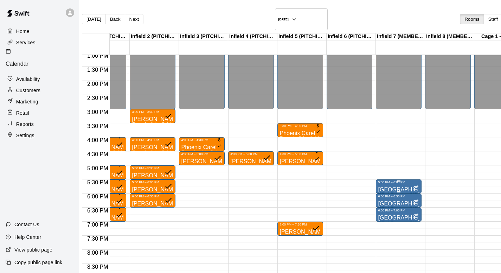
click at [403, 180] on div "5:30 PM – 6:00 PM" at bounding box center [398, 182] width 41 height 4
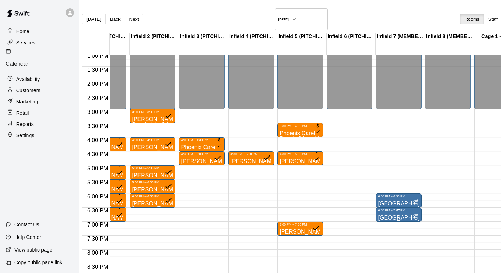
click at [410, 217] on p "[GEOGRAPHIC_DATA]" at bounding box center [398, 217] width 41 height 0
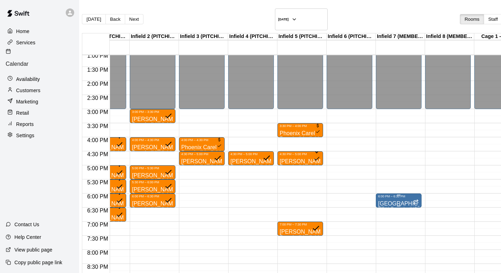
click at [399, 203] on p "[GEOGRAPHIC_DATA]" at bounding box center [398, 203] width 41 height 0
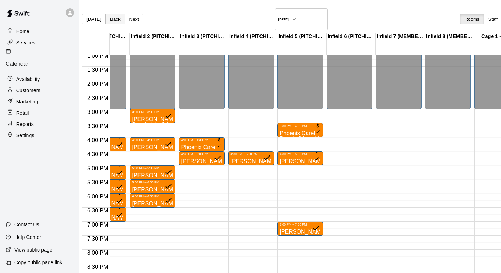
click at [116, 14] on button "Back" at bounding box center [115, 19] width 20 height 10
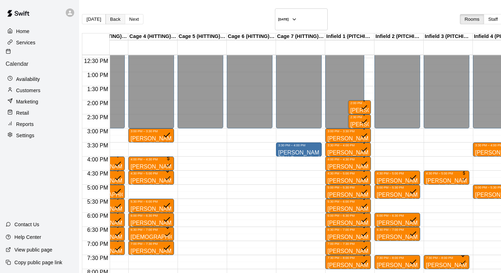
click at [118, 15] on button "Back" at bounding box center [115, 19] width 20 height 10
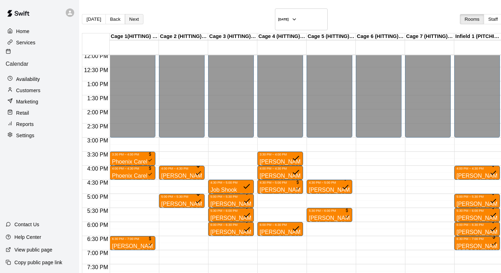
click at [143, 17] on button "Next" at bounding box center [134, 19] width 19 height 10
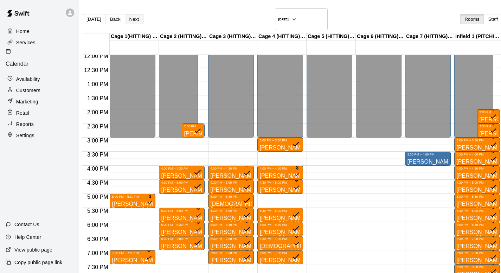
click at [143, 17] on button "Next" at bounding box center [134, 19] width 19 height 10
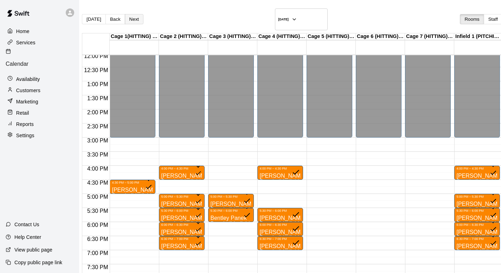
click at [143, 17] on button "Next" at bounding box center [134, 19] width 19 height 10
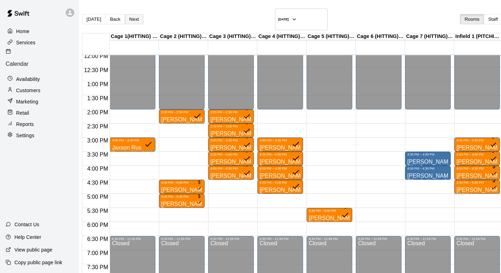
click at [143, 19] on button "Next" at bounding box center [134, 19] width 19 height 10
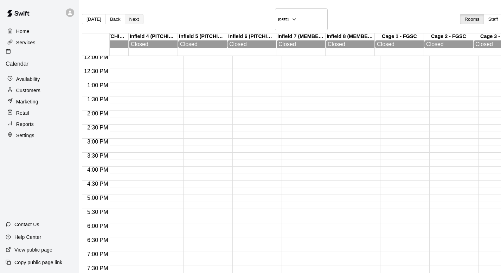
click at [137, 18] on button "Next" at bounding box center [134, 19] width 19 height 10
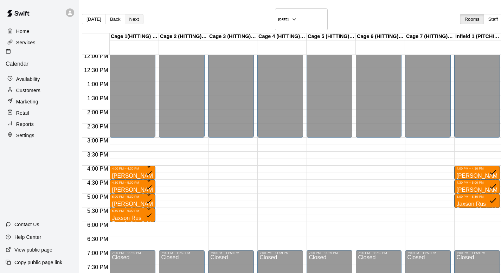
click at [132, 14] on button "Next" at bounding box center [134, 19] width 19 height 10
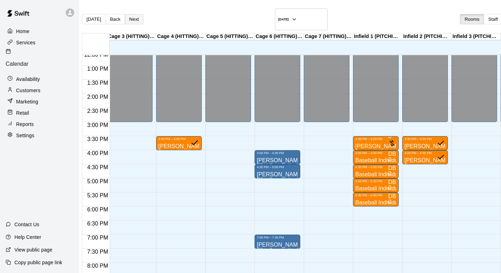
click at [139, 17] on button "Next" at bounding box center [134, 19] width 19 height 10
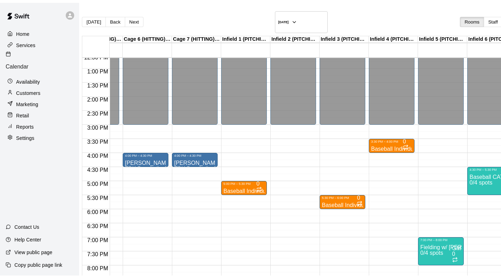
scroll to position [0, 233]
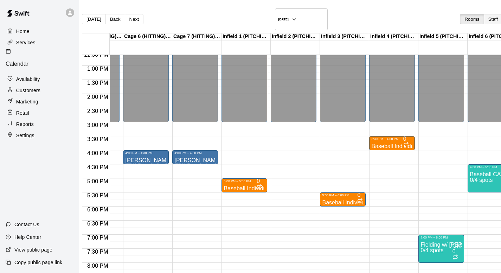
click at [483, 14] on button "Staff" at bounding box center [492, 19] width 19 height 10
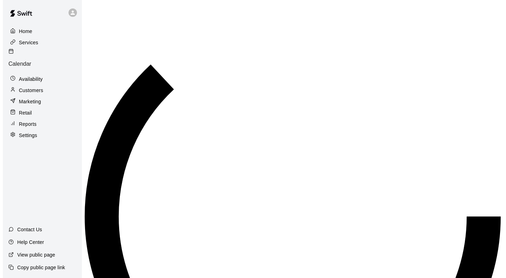
scroll to position [355, 0]
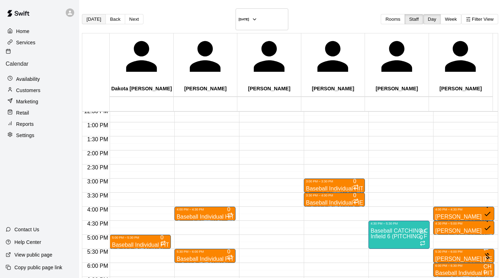
click at [105, 14] on button "[DATE]" at bounding box center [94, 19] width 24 height 10
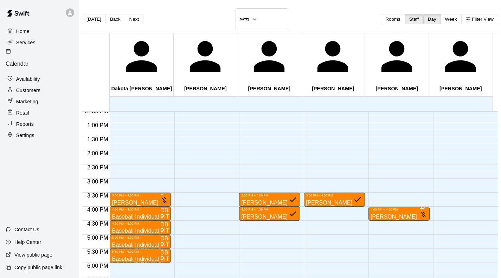
click at [193, 137] on div at bounding box center [204, 94] width 61 height 674
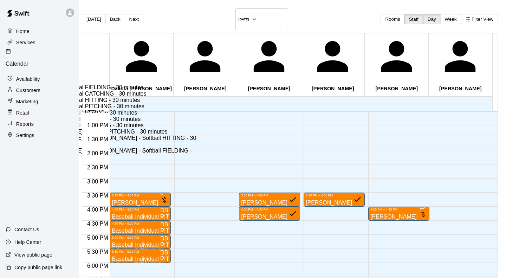
click at [197, 103] on li "Baseball Individual HITTING - 30 minutes" at bounding box center [117, 100] width 161 height 6
type input "**********"
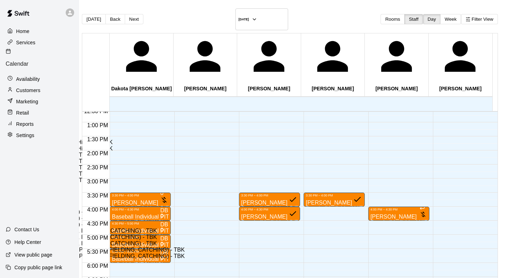
drag, startPoint x: 219, startPoint y: 98, endPoint x: 219, endPoint y: 104, distance: 6.0
click at [189, 139] on ul "Cage 1(HITTING) - Hit Trax - TBK Cage 2 (HITTING)- Hit Trax - TBK Cage 3 (HITTI…" at bounding box center [101, 199] width 175 height 120
click at [189, 145] on li "Cage 2 (HITTING)- Hit Trax - TBK" at bounding box center [108, 148] width 161 height 6
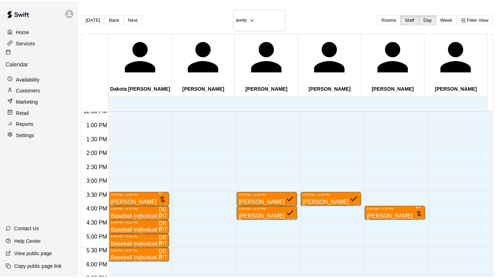
scroll to position [102, 0]
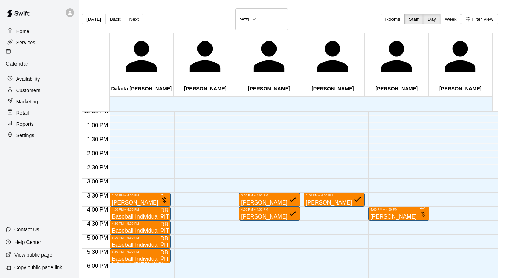
type input "****"
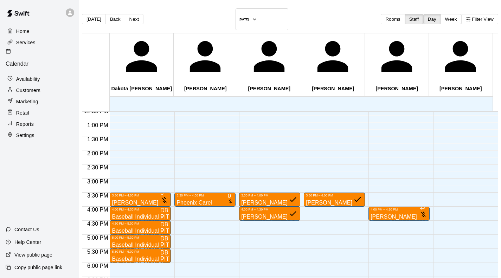
click at [216, 150] on div "3:30 PM – 4:00 PM Phoenix Carel Baseball Individual HITTING - 30 minutes (Cage …" at bounding box center [204, 94] width 61 height 674
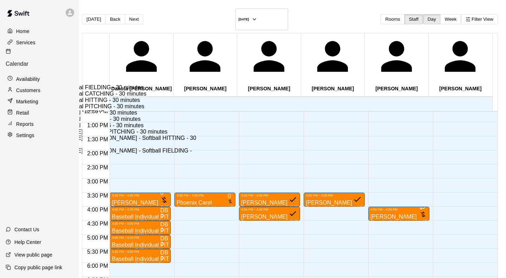
click at [197, 103] on li "Baseball Individual HITTING - 30 minutes" at bounding box center [117, 100] width 161 height 6
type input "**********"
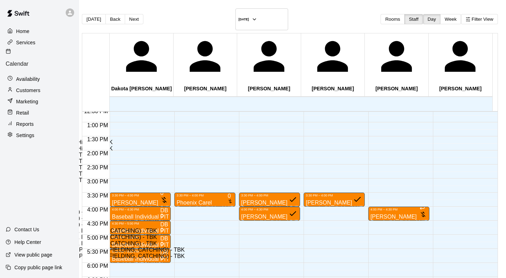
click at [189, 139] on li "Cage 1(HITTING) - Hit Trax - TBK" at bounding box center [108, 142] width 161 height 6
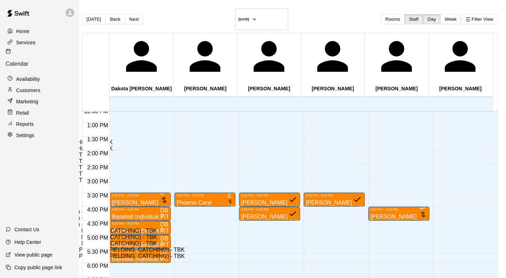
click at [189, 145] on li "Cage 2 (HITTING)- Hit Trax - TBK" at bounding box center [108, 148] width 161 height 6
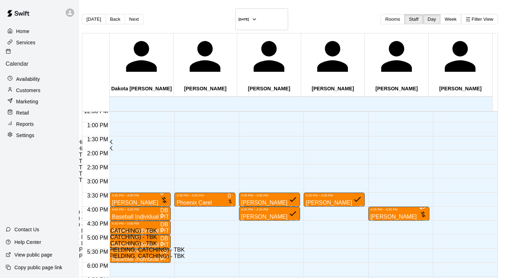
click at [189, 139] on li "Cage 1(HITTING) - Hit Trax - TBK" at bounding box center [108, 142] width 161 height 6
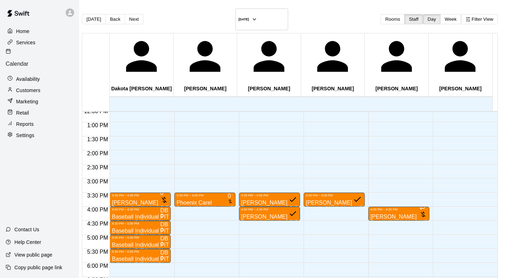
type input "****"
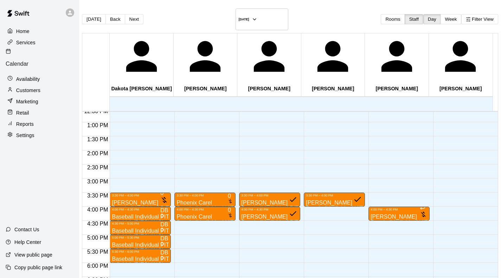
click at [190, 167] on div "3:30 PM – 4:00 PM Phoenix Carel Baseball Individual HITTING - 30 minutes (Cage …" at bounding box center [204, 94] width 61 height 674
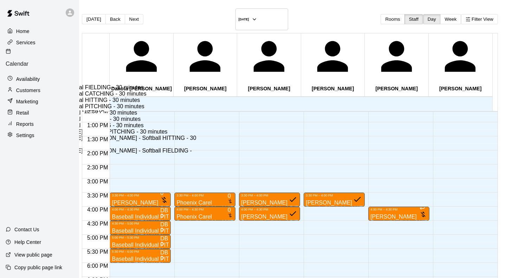
click at [197, 103] on li "Baseball Individual HITTING - 30 minutes" at bounding box center [117, 100] width 161 height 6
type input "**********"
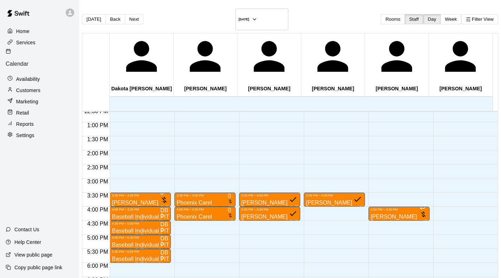
click at [19, 87] on p "Customers" at bounding box center [28, 90] width 24 height 7
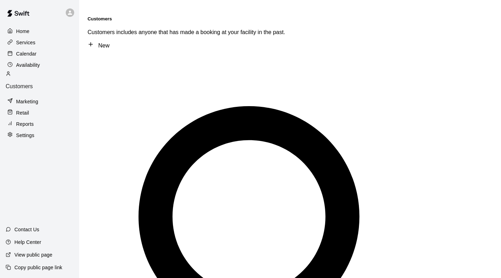
type input "****"
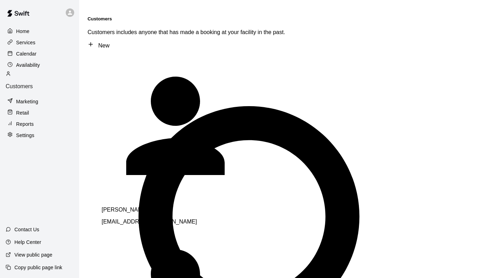
click at [120, 207] on p "[PERSON_NAME]" at bounding box center [200, 210] width 197 height 6
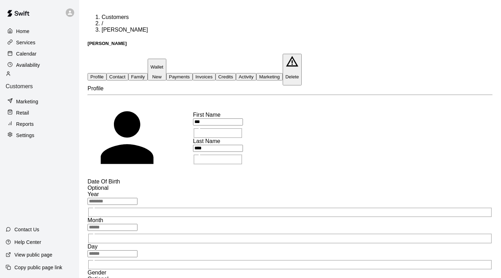
click at [256, 73] on button "Activity" at bounding box center [246, 76] width 20 height 7
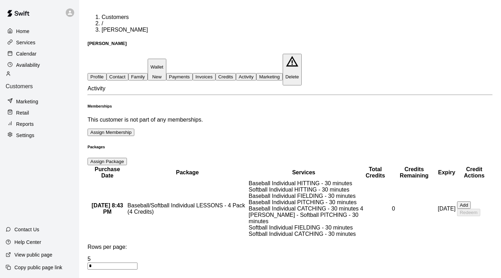
click at [28, 57] on p "Calendar" at bounding box center [26, 53] width 20 height 7
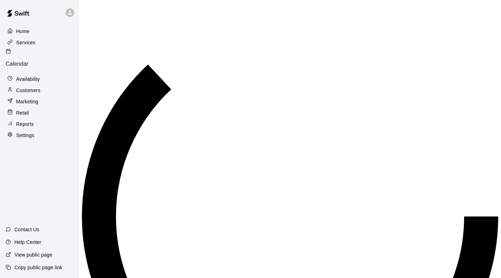
scroll to position [312, 0]
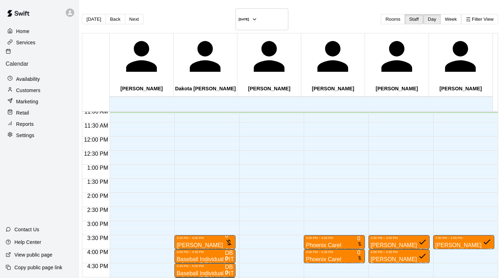
click at [333, 209] on div "3:30 PM – 4:00 PM Phoenix Carel Baseball Individual HITTING - 30 minutes (Cage …" at bounding box center [334, 136] width 61 height 674
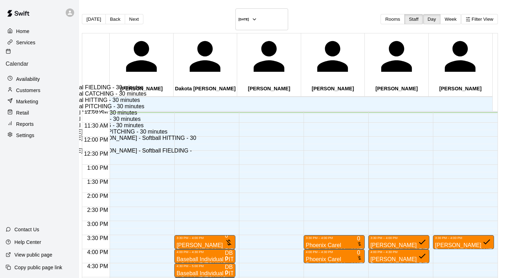
click at [197, 110] on li "Baseball Individual PITCHING - 30 minutes" at bounding box center [117, 106] width 161 height 6
type input "**********"
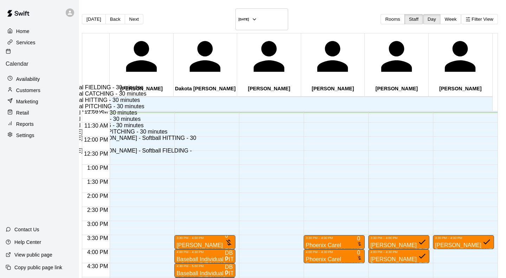
click at [197, 103] on li "Baseball Individual HITTING - 30 minutes" at bounding box center [117, 100] width 161 height 6
type input "**********"
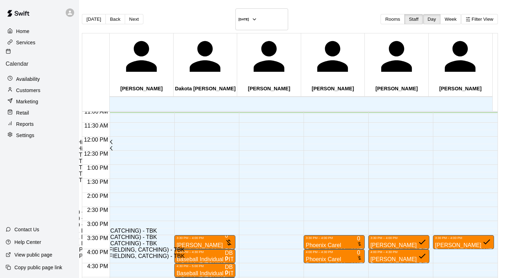
click at [189, 145] on li "Cage 2 (HITTING)- Hit Trax - TBK" at bounding box center [108, 148] width 161 height 6
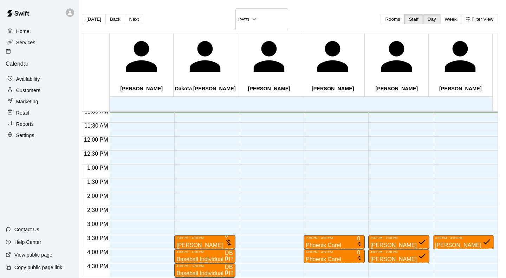
type input "*****"
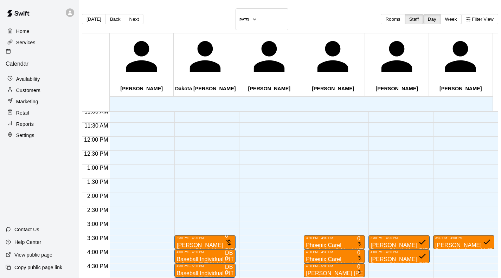
click at [309, 236] on div "3:30 PM – 4:00 PM Phoenix Carel Baseball Individual HITTING - 30 minutes (Cage …" at bounding box center [334, 136] width 61 height 674
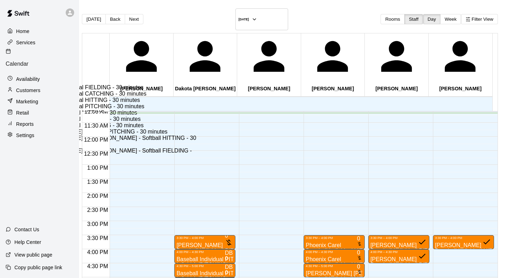
click at [197, 116] on li "Softball Individual HITTING - 30 minutes" at bounding box center [117, 113] width 161 height 6
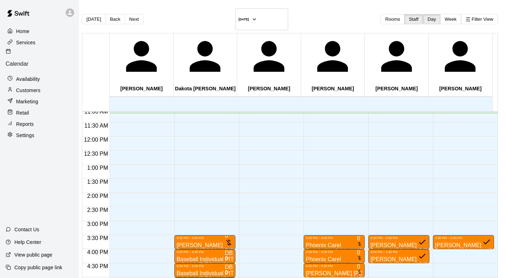
type input "**********"
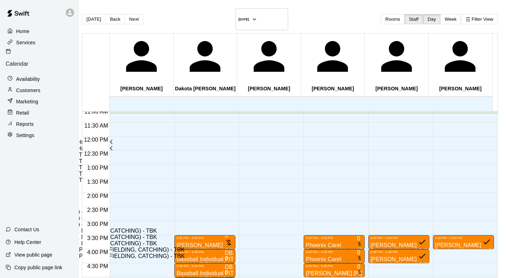
click at [189, 164] on li "Cage 5 (HITTING) - TBK" at bounding box center [108, 167] width 161 height 6
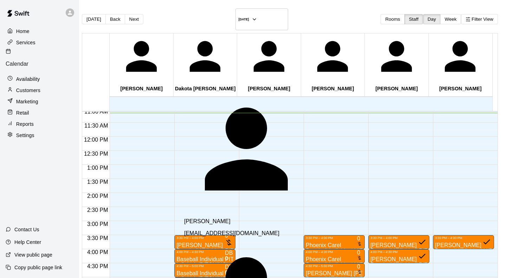
type input "*******"
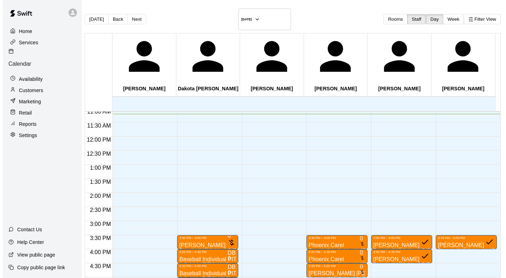
scroll to position [398, 0]
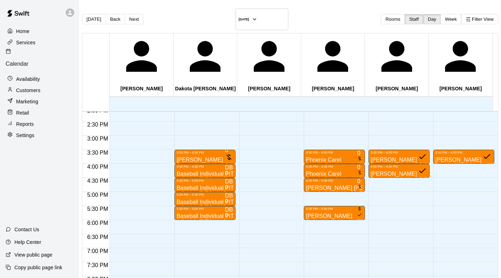
click at [192, 165] on div "3:30 PM – 4:00 PM [PERSON_NAME] Baseball Individual PITCHING - 30 minutes (Infi…" at bounding box center [204, 51] width 61 height 674
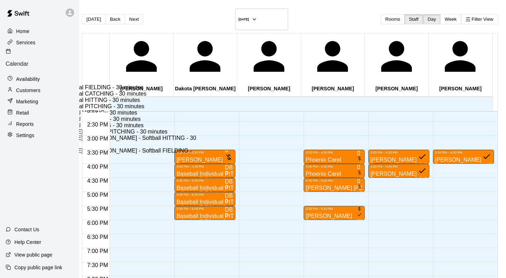
click at [197, 110] on li "Baseball Individual PITCHING - 30 minutes" at bounding box center [117, 106] width 161 height 6
type input "**********"
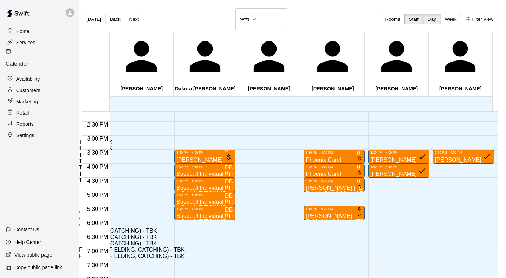
click at [189, 209] on li "Infield 1 (PITCHING) - TBK" at bounding box center [108, 212] width 161 height 6
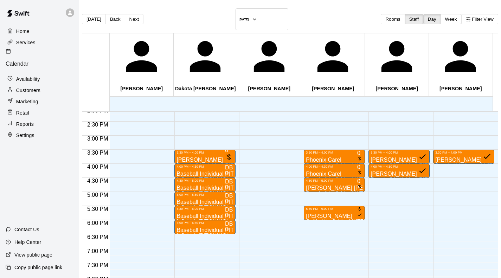
click at [206, 178] on div "3:30 PM – 4:00 PM [PERSON_NAME] Baseball Individual PITCHING - 30 minutes (Infi…" at bounding box center [204, 51] width 61 height 674
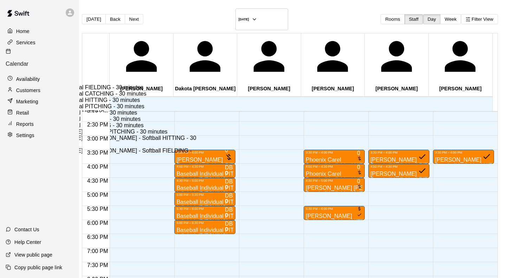
click at [192, 110] on li "Baseball Individual PITCHING - 30 minutes" at bounding box center [117, 106] width 161 height 6
type input "**********"
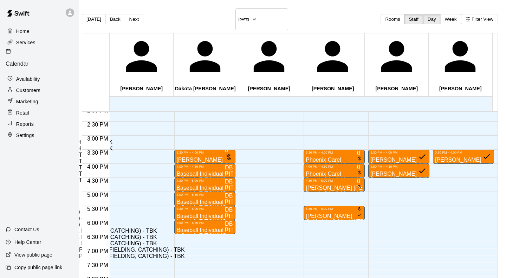
click at [189, 209] on li "Infield 1 (PITCHING) - TBK" at bounding box center [108, 212] width 161 height 6
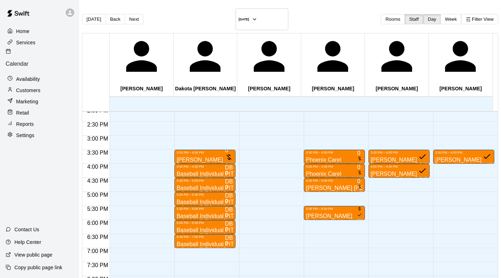
click at [186, 193] on div "3:30 PM – 4:00 PM [PERSON_NAME] Baseball Individual PITCHING - 30 minutes (Infi…" at bounding box center [204, 51] width 61 height 674
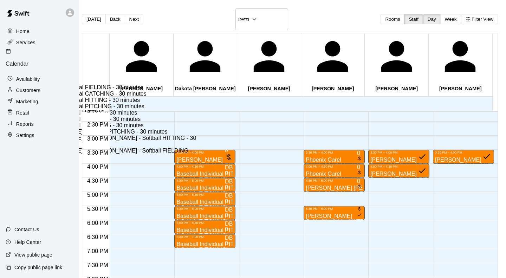
click at [197, 110] on li "Baseball Individual PITCHING - 30 minutes" at bounding box center [117, 106] width 161 height 6
type input "**********"
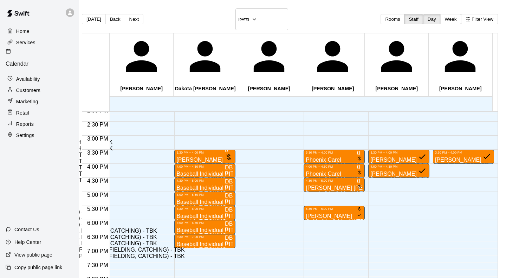
click at [189, 209] on li "Infield 1 (PITCHING) - TBK" at bounding box center [108, 212] width 161 height 6
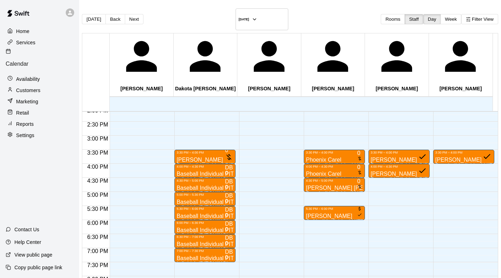
click at [198, 207] on div "3:30 PM – 4:00 PM [PERSON_NAME] Baseball Individual PITCHING - 30 minutes (Infi…" at bounding box center [204, 51] width 61 height 674
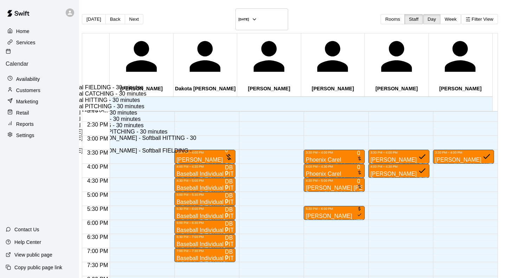
click at [197, 110] on li "Baseball Individual PITCHING - 30 minutes" at bounding box center [117, 106] width 161 height 6
type input "**********"
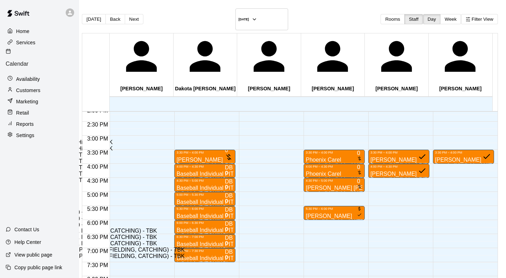
click at [189, 209] on li "Infield 1 (PITCHING) - TBK" at bounding box center [108, 212] width 161 height 6
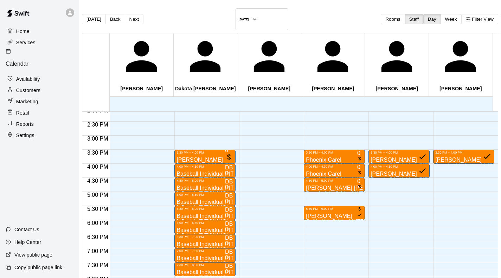
click at [194, 222] on div "3:30 PM – 4:00 PM [PERSON_NAME] Baseball Individual PITCHING - 30 minutes (Infi…" at bounding box center [204, 51] width 61 height 674
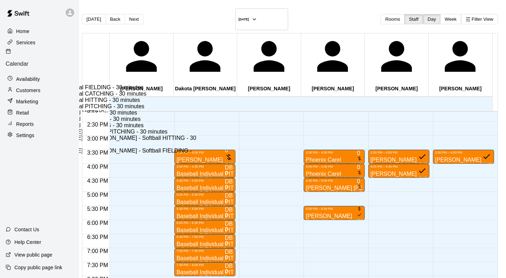
click at [197, 110] on li "Baseball Individual PITCHING - 30 minutes" at bounding box center [117, 106] width 161 height 6
type input "**********"
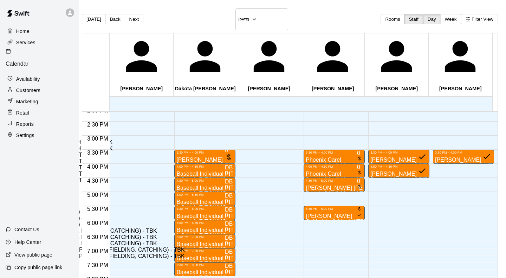
click at [189, 209] on li "Infield 1 (PITCHING) - TBK" at bounding box center [108, 212] width 161 height 6
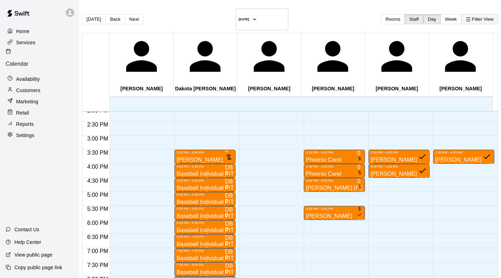
click at [464, 15] on button "Filter View" at bounding box center [479, 19] width 37 height 10
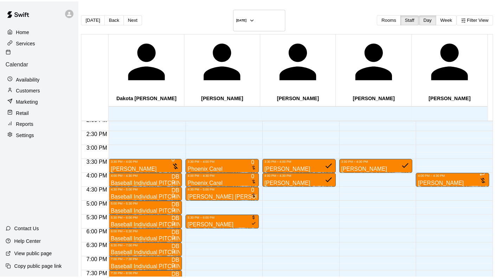
scroll to position [115, 0]
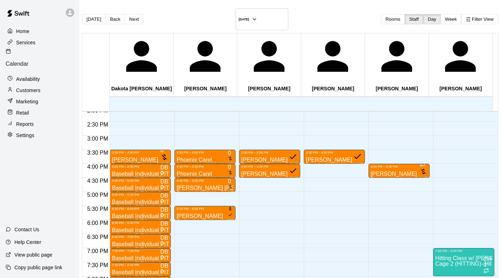
click at [438, 148] on div "7:00 PM – 8:00 PM Hitting Class w/ [PERSON_NAME] 2 (HITTING)- Hit Trax - TBK (0…" at bounding box center [463, 51] width 61 height 674
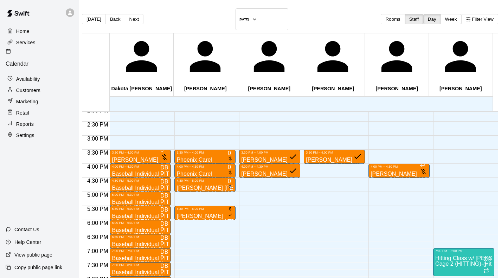
click at [32, 87] on p "Customers" at bounding box center [28, 90] width 24 height 7
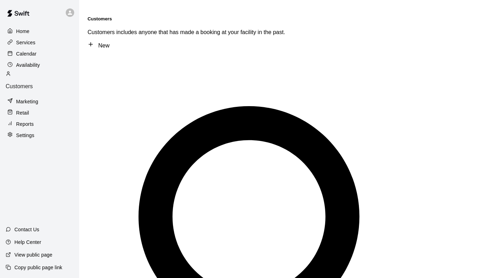
type input "*****"
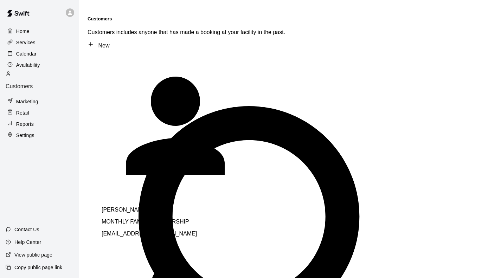
click at [117, 207] on p "[PERSON_NAME]" at bounding box center [200, 210] width 197 height 6
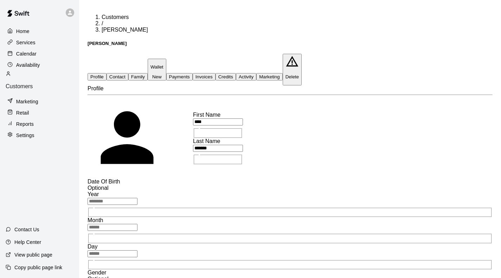
click at [256, 73] on button "Activity" at bounding box center [246, 76] width 20 height 7
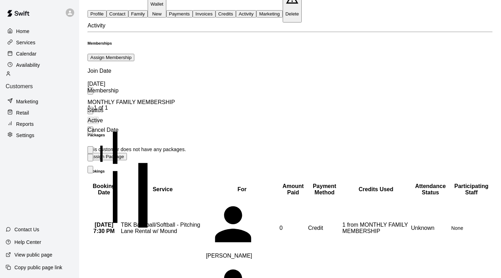
scroll to position [63, 0]
click at [16, 33] on p "Home" at bounding box center [22, 31] width 13 height 7
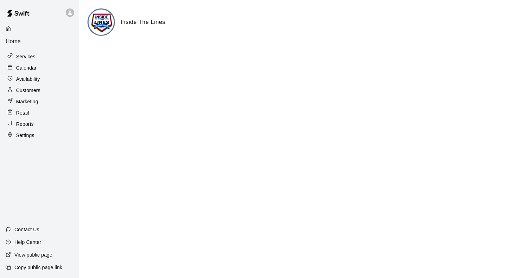
click at [21, 64] on p "Calendar" at bounding box center [26, 67] width 20 height 7
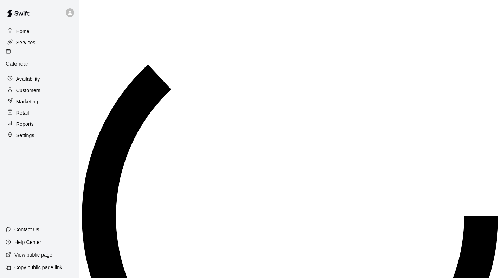
scroll to position [318, 0]
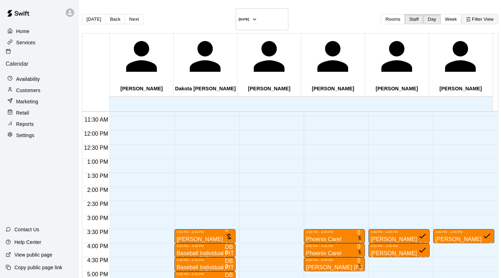
click at [470, 14] on button "Filter View" at bounding box center [479, 19] width 37 height 10
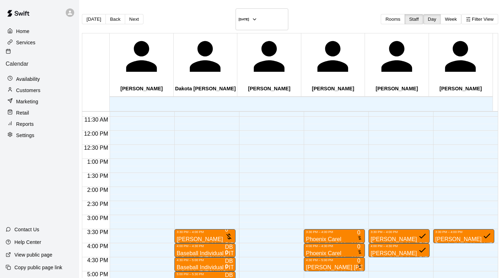
click at [29, 43] on p "Services" at bounding box center [25, 42] width 19 height 7
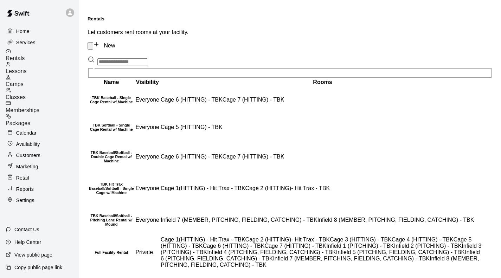
click at [39, 107] on span "Memberships" at bounding box center [23, 110] width 34 height 6
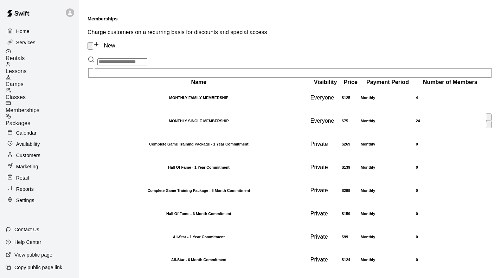
click at [141, 122] on h6 "MONTHLY SINGLE MEMBERSHIP" at bounding box center [199, 121] width 220 height 4
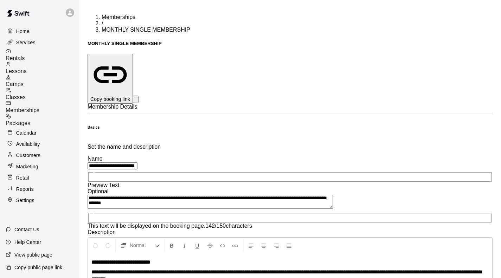
click at [25, 129] on p "Calendar" at bounding box center [26, 132] width 20 height 7
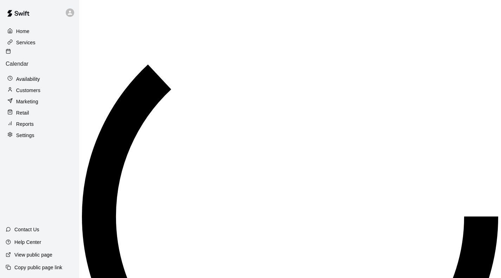
scroll to position [319, 0]
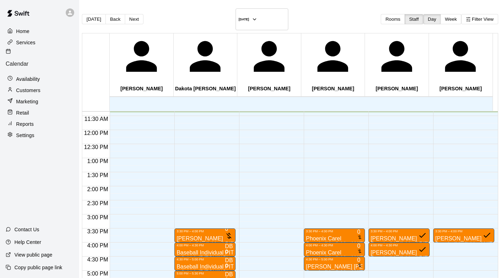
click at [27, 87] on p "Customers" at bounding box center [28, 90] width 24 height 7
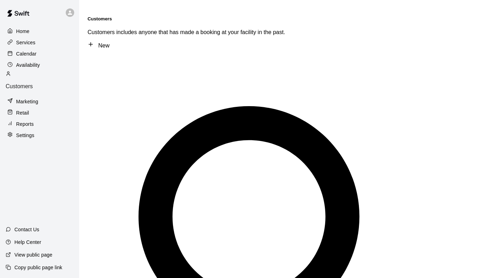
click at [29, 55] on p "Calendar" at bounding box center [26, 53] width 20 height 7
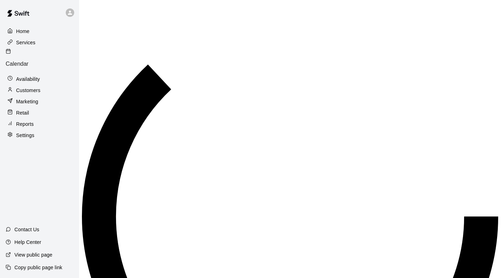
scroll to position [320, 0]
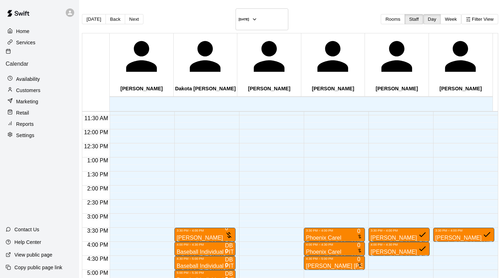
click at [20, 87] on p "Customers" at bounding box center [28, 90] width 24 height 7
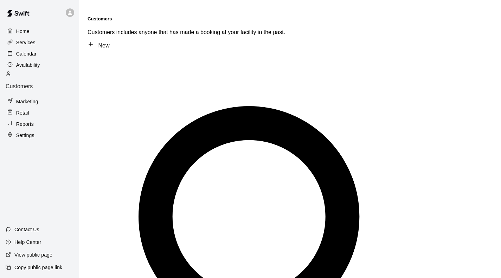
type input "****"
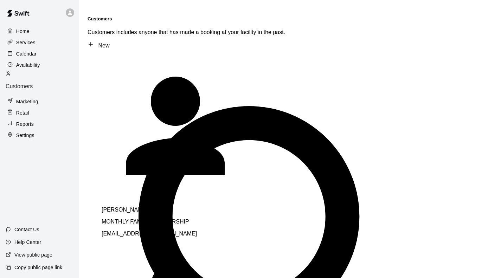
click at [129, 207] on p "[PERSON_NAME]" at bounding box center [200, 210] width 197 height 6
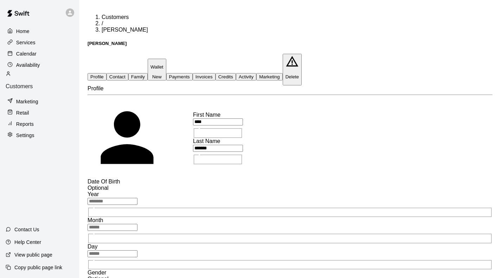
click at [236, 73] on button "Credits" at bounding box center [225, 76] width 20 height 7
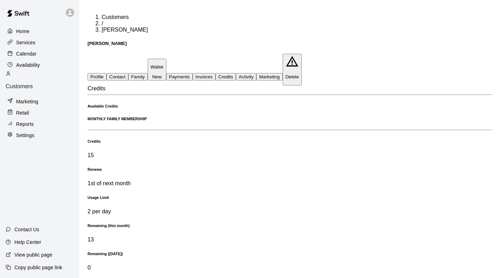
click at [256, 73] on button "Activity" at bounding box center [246, 76] width 20 height 7
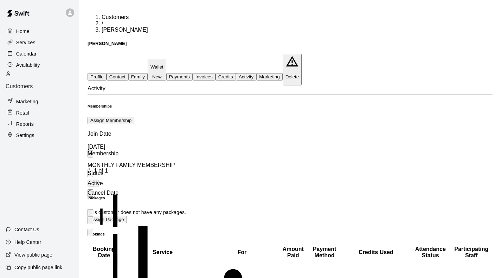
click at [127, 216] on button "Assign Package" at bounding box center [106, 219] width 39 height 7
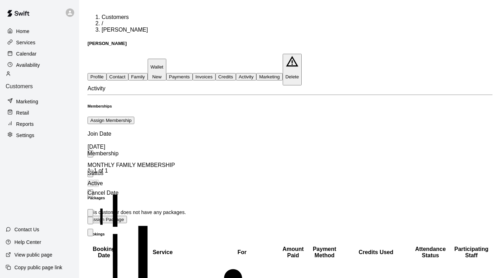
click at [31, 54] on p "Calendar" at bounding box center [26, 53] width 20 height 7
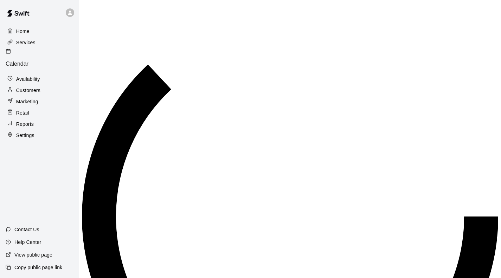
scroll to position [320, 0]
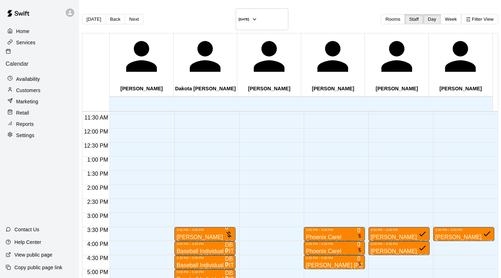
click at [197, 8] on main "[DATE] Back [DATE][DATE] Rooms Staff Day Week Filter View [PERSON_NAME] 14 Tue …" at bounding box center [290, 162] width 422 height 325
click at [21, 3] on img at bounding box center [18, 13] width 37 height 21
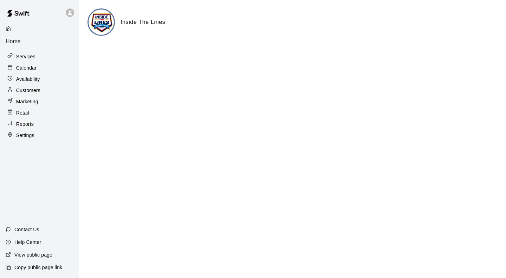
click at [33, 87] on p "Customers" at bounding box center [28, 90] width 24 height 7
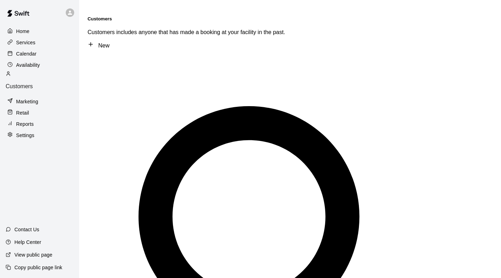
click at [31, 45] on p "Services" at bounding box center [25, 42] width 19 height 7
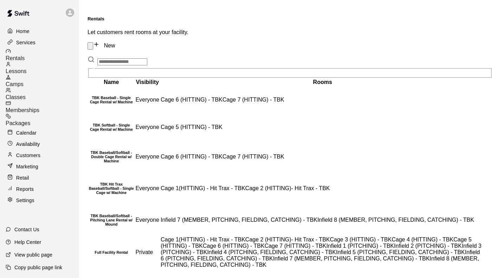
click at [26, 94] on span "Classes" at bounding box center [16, 97] width 20 height 6
